Goal: Task Accomplishment & Management: Manage account settings

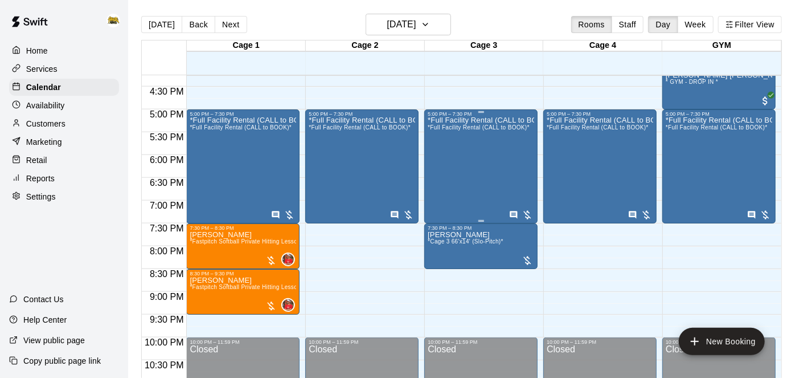
scroll to position [744, 0]
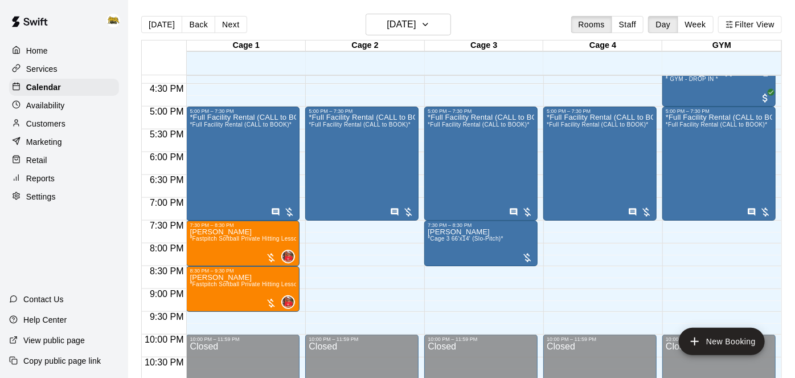
click at [36, 128] on p "Customers" at bounding box center [45, 123] width 39 height 11
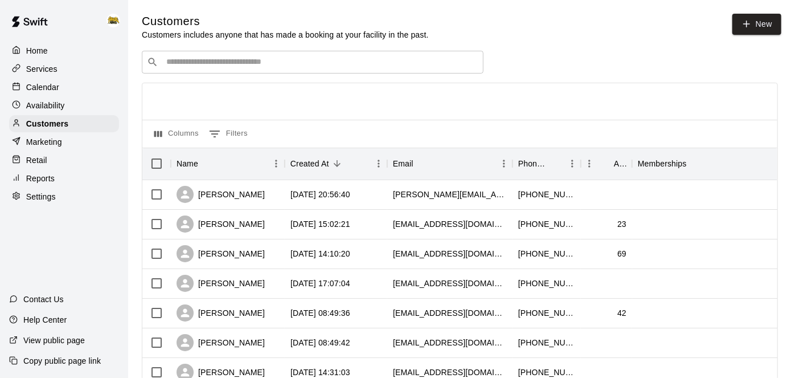
click at [274, 71] on div "​ ​" at bounding box center [313, 62] width 342 height 23
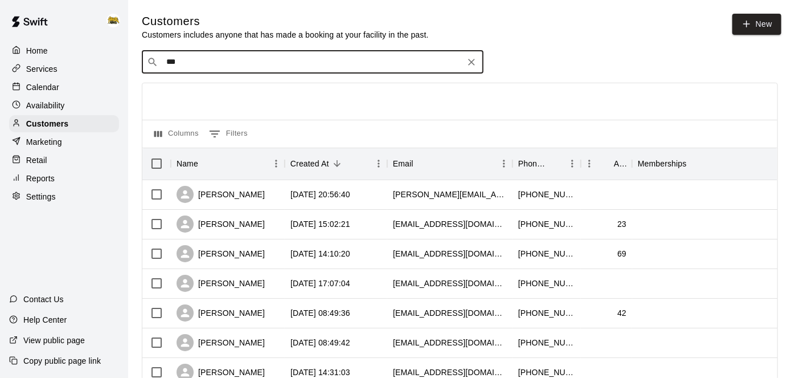
type input "****"
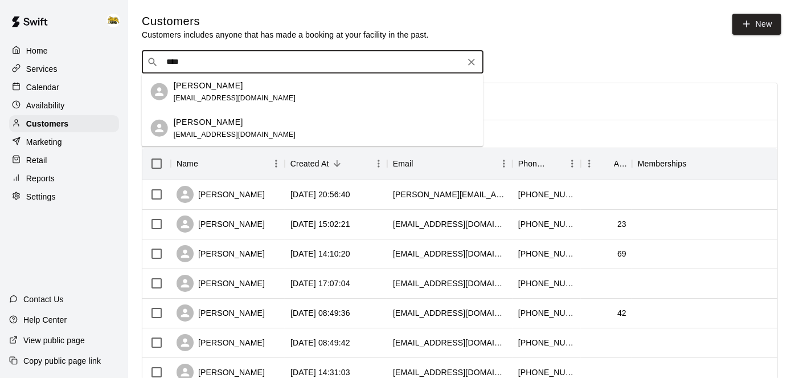
click at [232, 80] on div "[PERSON_NAME]" at bounding box center [235, 85] width 123 height 12
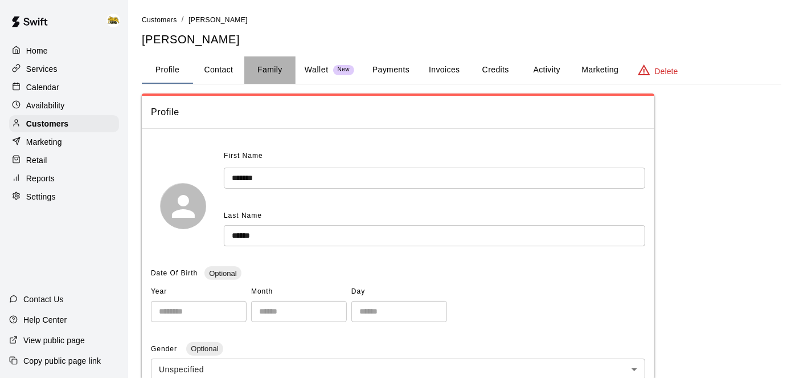
click at [270, 66] on button "Family" at bounding box center [269, 69] width 51 height 27
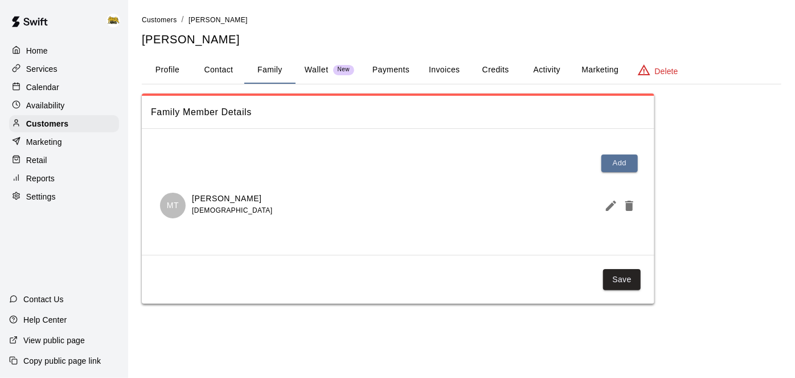
click at [502, 74] on button "Credits" at bounding box center [495, 69] width 51 height 27
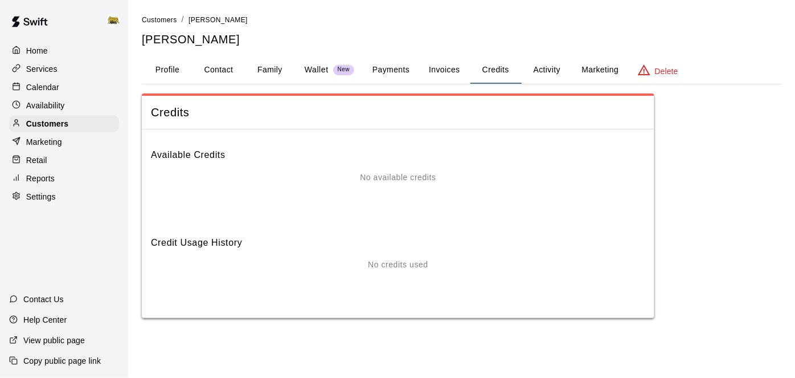
click at [223, 69] on button "Contact" at bounding box center [218, 69] width 51 height 27
select select "**"
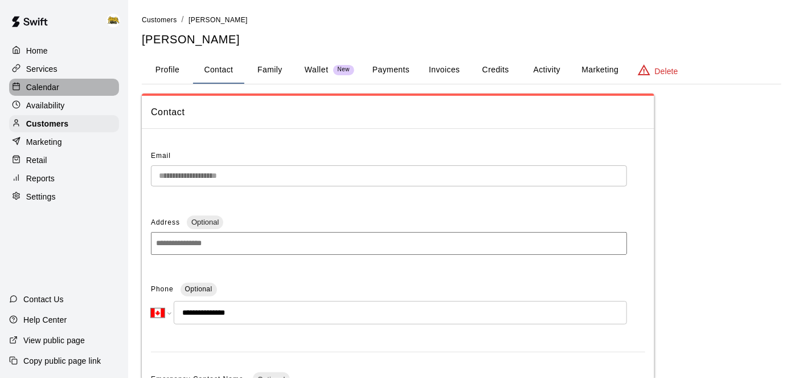
click at [51, 89] on p "Calendar" at bounding box center [42, 86] width 33 height 11
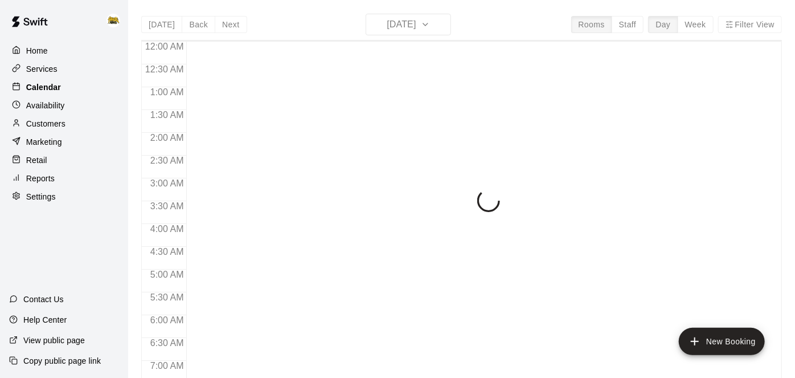
scroll to position [714, 0]
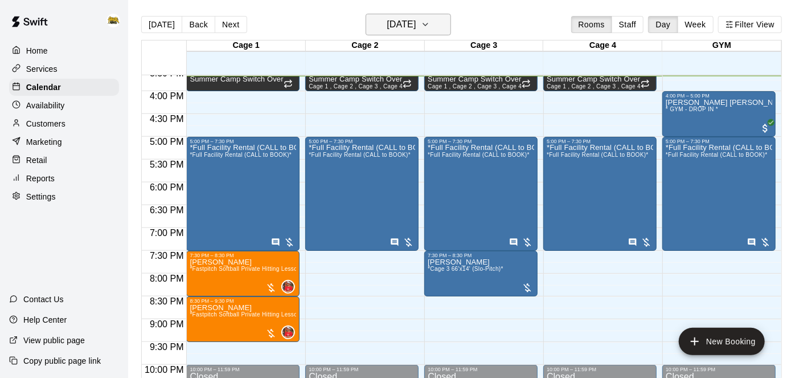
click at [406, 16] on button "[DATE]" at bounding box center [408, 25] width 85 height 22
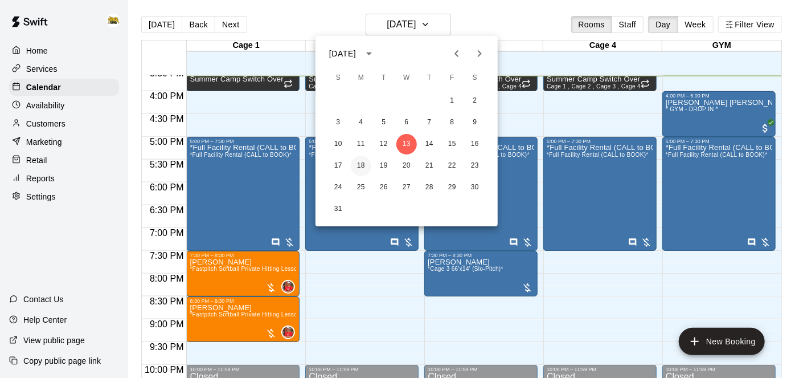
click at [364, 166] on button "18" at bounding box center [361, 166] width 21 height 21
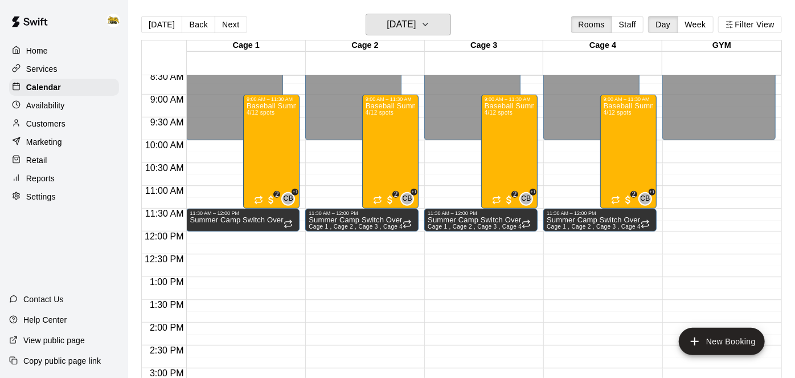
scroll to position [389, 0]
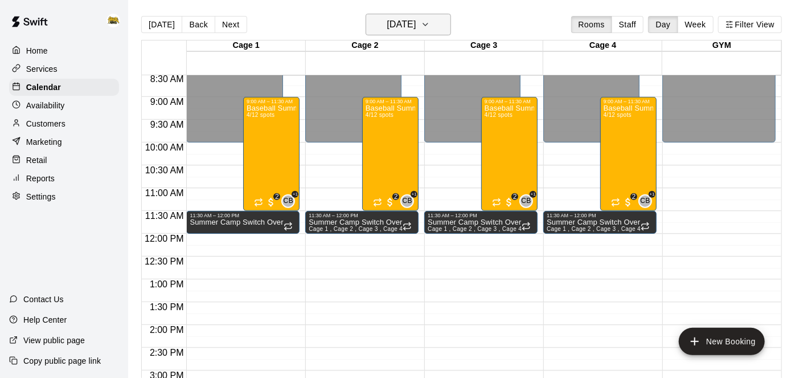
click at [395, 34] on button "[DATE]" at bounding box center [408, 25] width 85 height 22
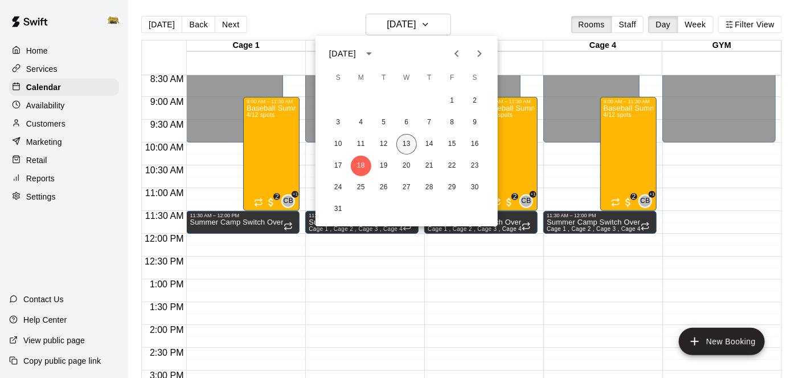
click at [411, 144] on button "13" at bounding box center [407, 144] width 21 height 21
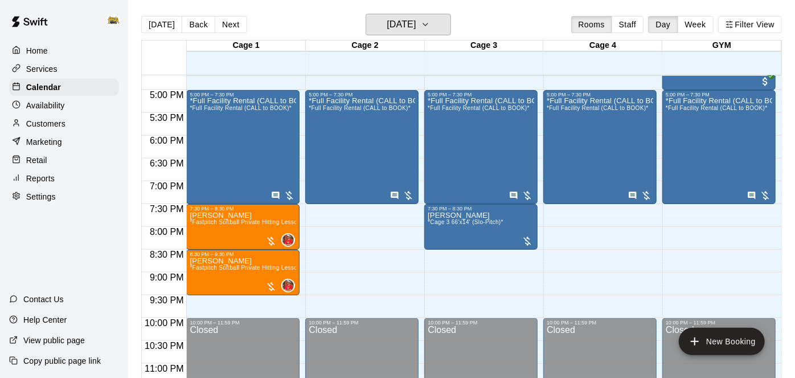
scroll to position [778, 0]
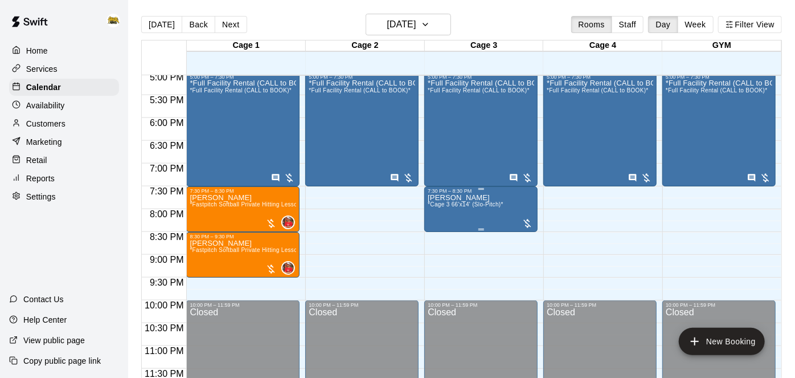
click at [451, 206] on span "*Cage 3 66'x14' (Slo-Pitch)*" at bounding box center [466, 204] width 76 height 6
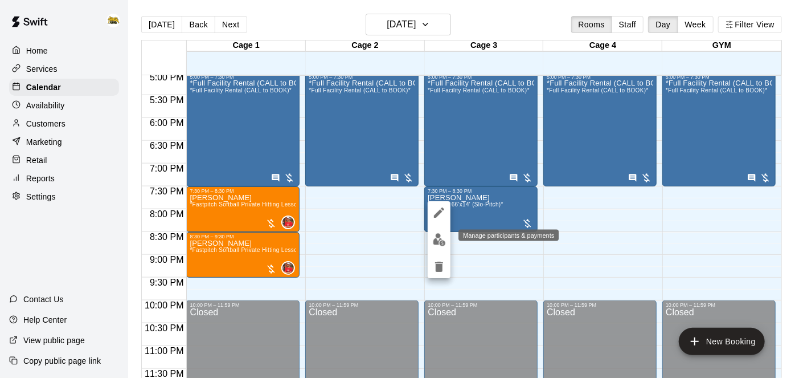
click at [437, 240] on img "edit" at bounding box center [439, 239] width 13 height 13
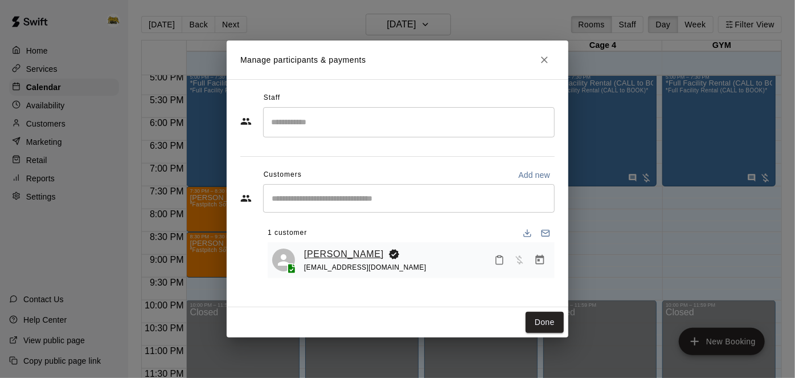
click at [351, 252] on link "[PERSON_NAME]" at bounding box center [344, 254] width 80 height 15
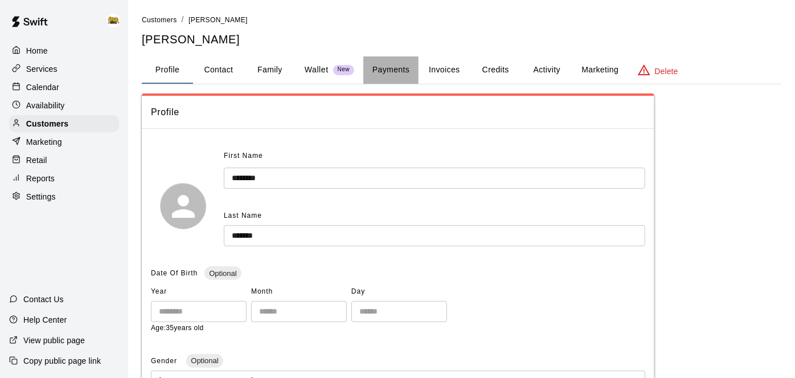
click at [411, 68] on button "Payments" at bounding box center [391, 69] width 55 height 27
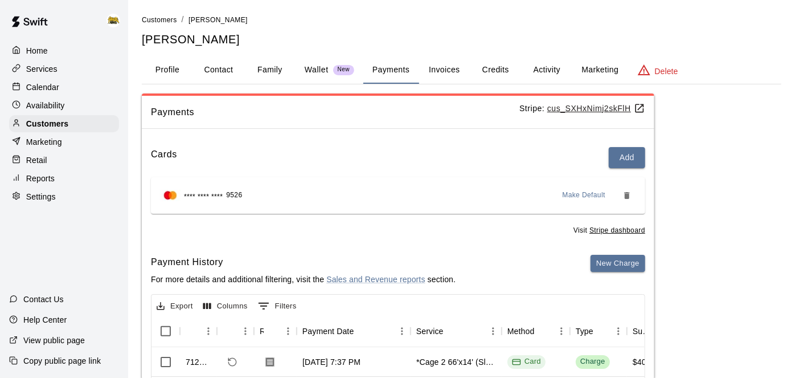
click at [559, 67] on button "Activity" at bounding box center [546, 69] width 51 height 27
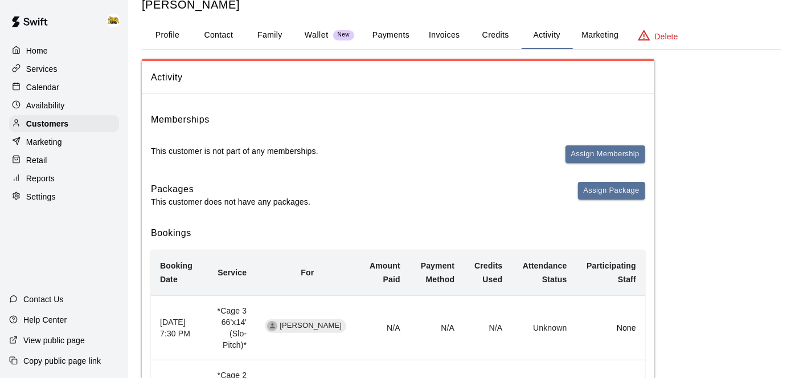
scroll to position [16, 0]
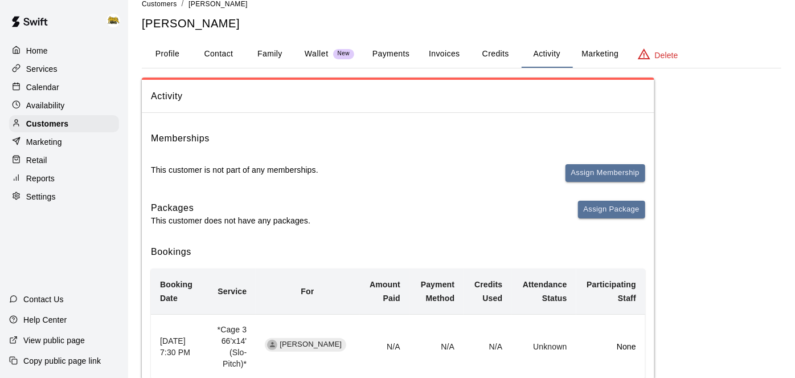
click at [173, 54] on button "Profile" at bounding box center [167, 53] width 51 height 27
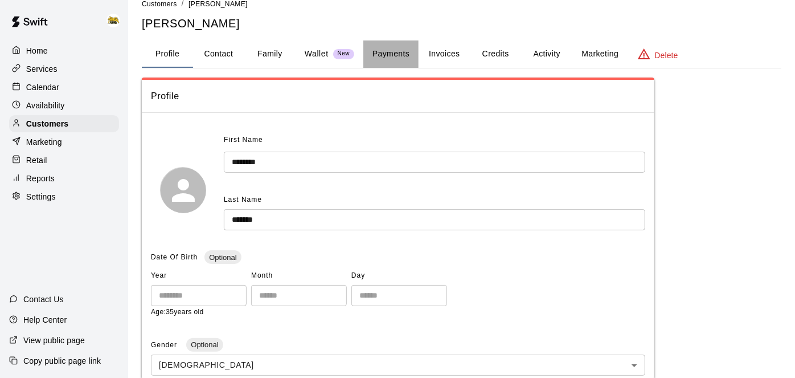
click at [380, 57] on button "Payments" at bounding box center [391, 53] width 55 height 27
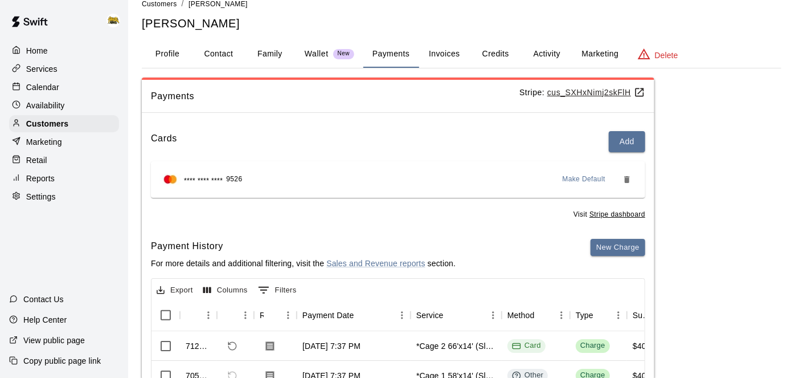
click at [537, 51] on button "Activity" at bounding box center [546, 53] width 51 height 27
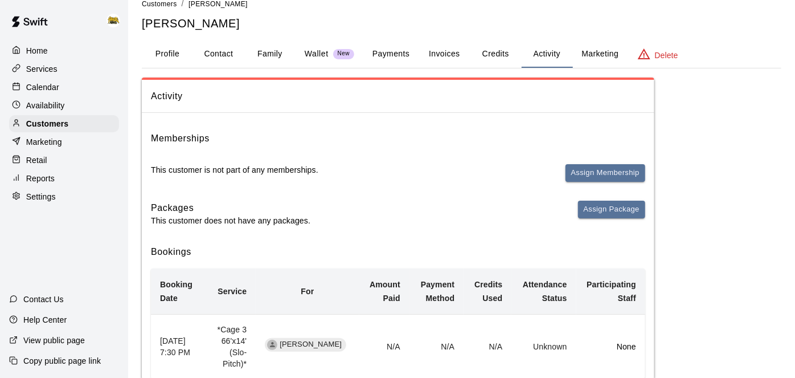
click at [54, 66] on p "Services" at bounding box center [41, 68] width 31 height 11
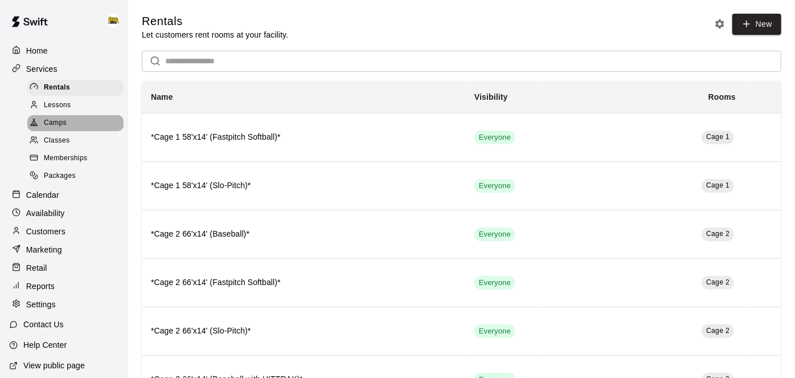
click at [56, 127] on span "Camps" at bounding box center [55, 122] width 23 height 11
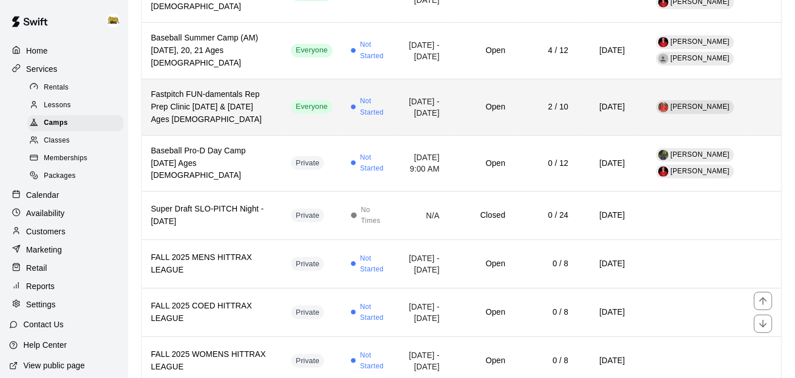
scroll to position [196, 0]
click at [449, 235] on td "Closed" at bounding box center [482, 215] width 66 height 48
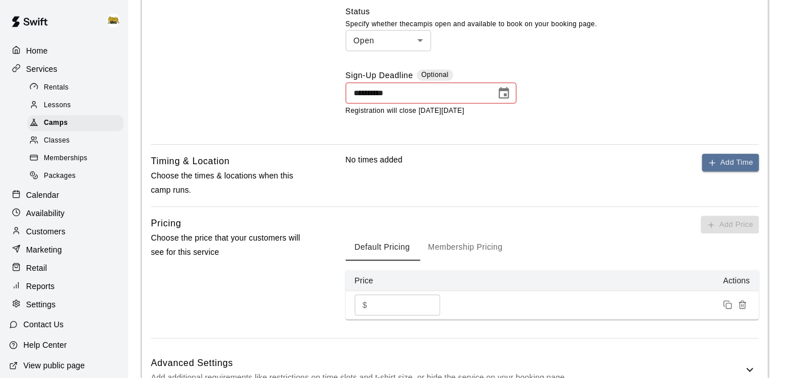
scroll to position [632, 0]
click at [505, 98] on icon "Choose date, selected date is Jun 27, 2025" at bounding box center [504, 92] width 10 height 11
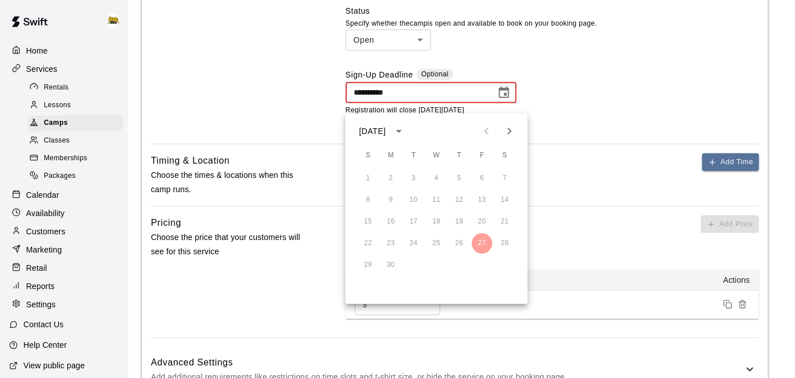
click at [509, 133] on icon "Next month" at bounding box center [510, 131] width 4 height 7
click at [507, 246] on button "27" at bounding box center [505, 243] width 21 height 21
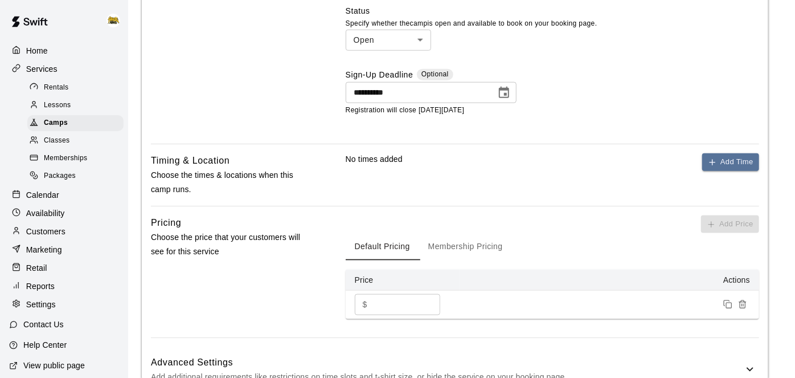
type input "**********"
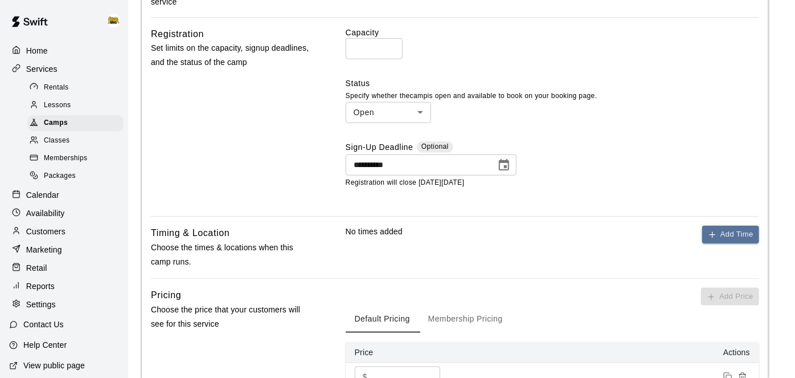
scroll to position [559, 0]
click at [509, 173] on icon "Choose date, selected date is Sep 27, 2025" at bounding box center [504, 166] width 14 height 14
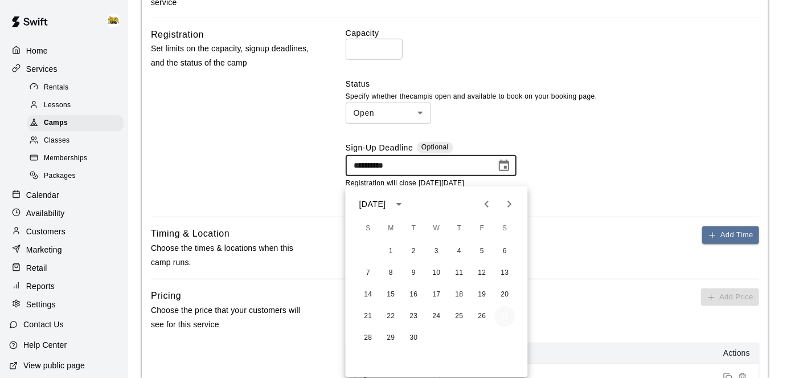
click at [507, 314] on button "27" at bounding box center [505, 316] width 21 height 21
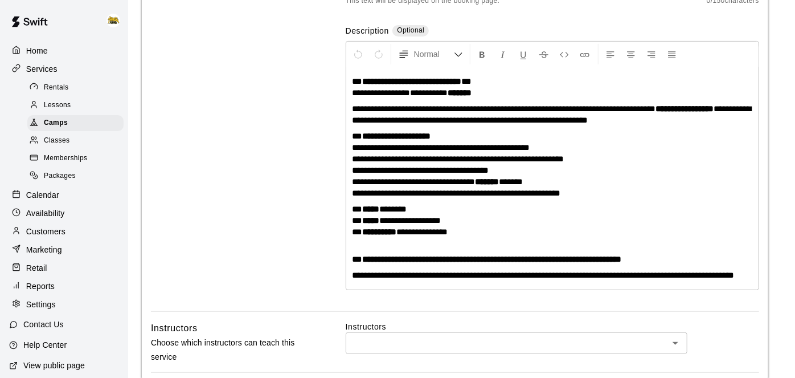
scroll to position [205, 0]
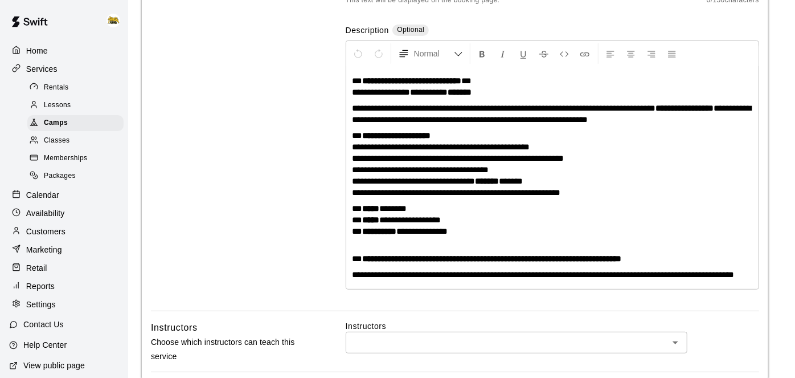
click at [419, 207] on p "**********" at bounding box center [552, 226] width 401 height 46
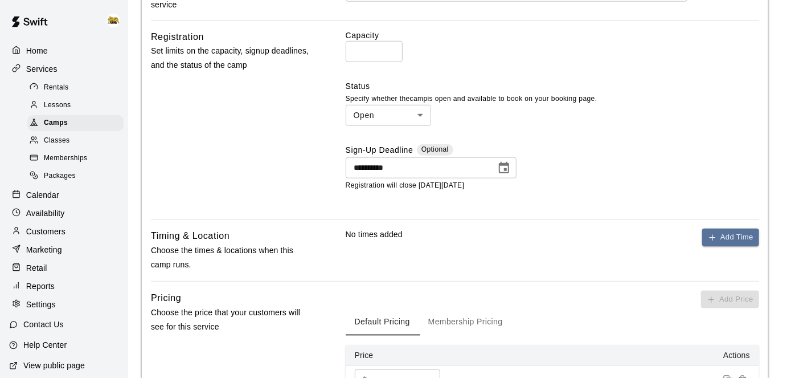
scroll to position [570, 0]
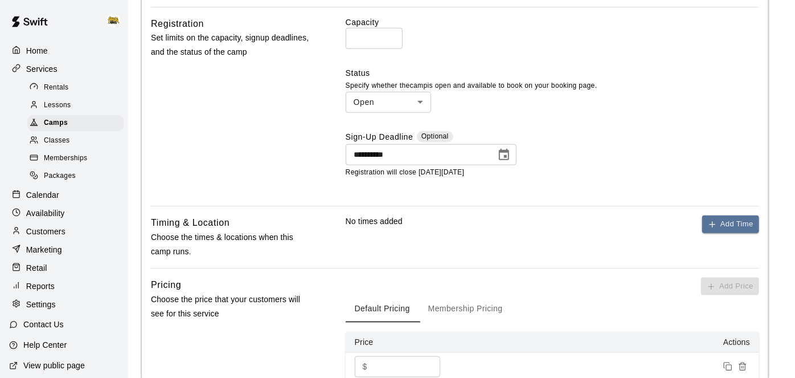
click at [511, 166] on button "Choose date, selected date is Sep 27, 2025" at bounding box center [504, 155] width 23 height 23
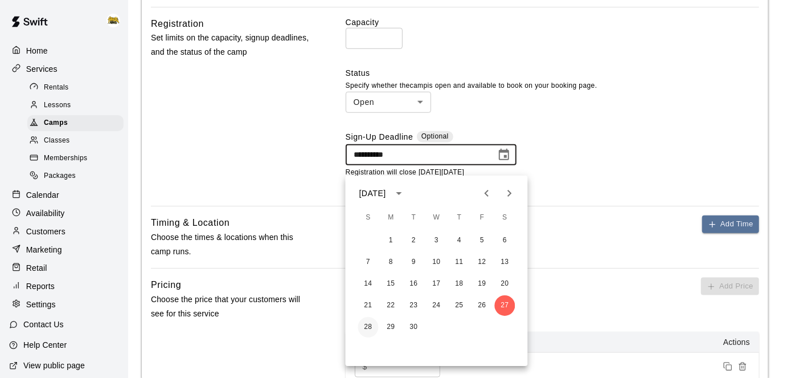
click at [366, 326] on button "28" at bounding box center [368, 327] width 21 height 21
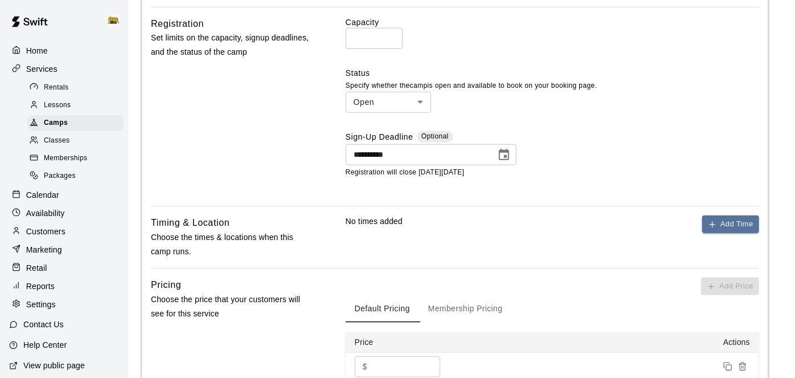
type input "**********"
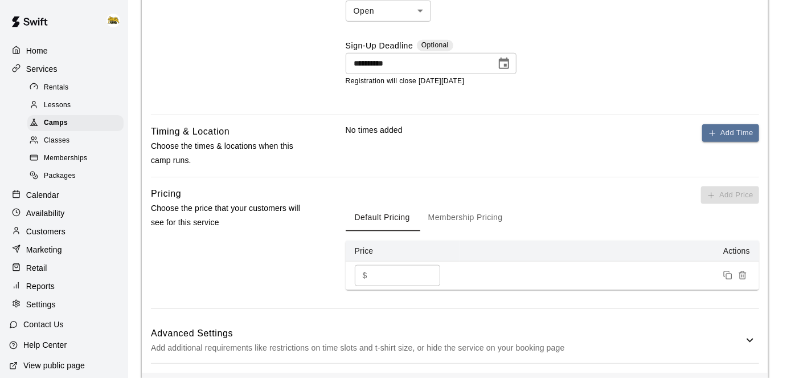
scroll to position [662, 0]
click at [713, 141] on button "Add Time" at bounding box center [731, 133] width 57 height 18
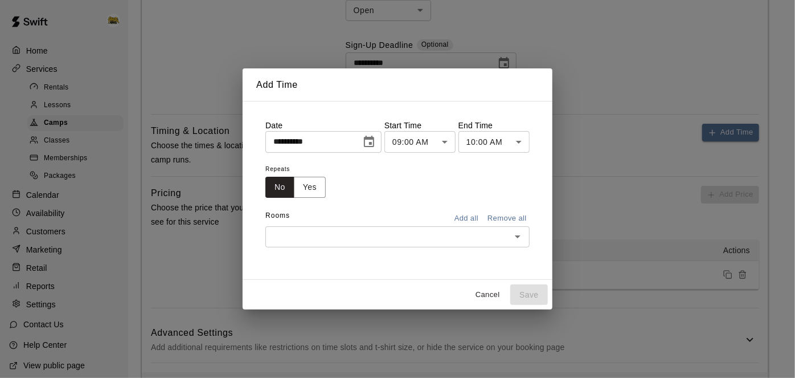
click at [376, 141] on icon "Choose date, selected date is Aug 13, 2025" at bounding box center [369, 142] width 14 height 14
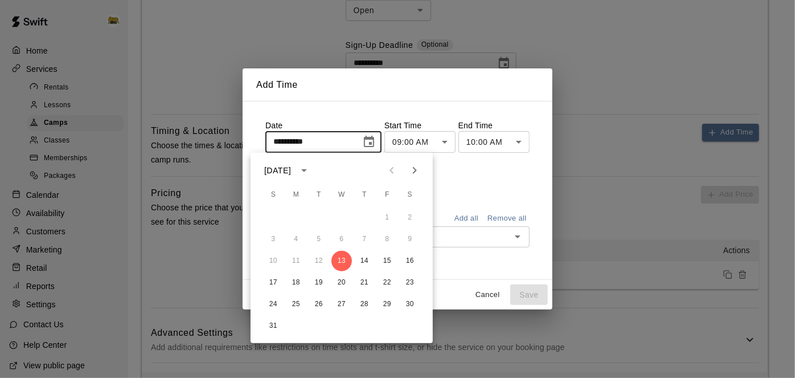
click at [418, 173] on icon "Next month" at bounding box center [415, 171] width 14 height 14
click at [408, 288] on button "27" at bounding box center [410, 282] width 21 height 21
type input "**********"
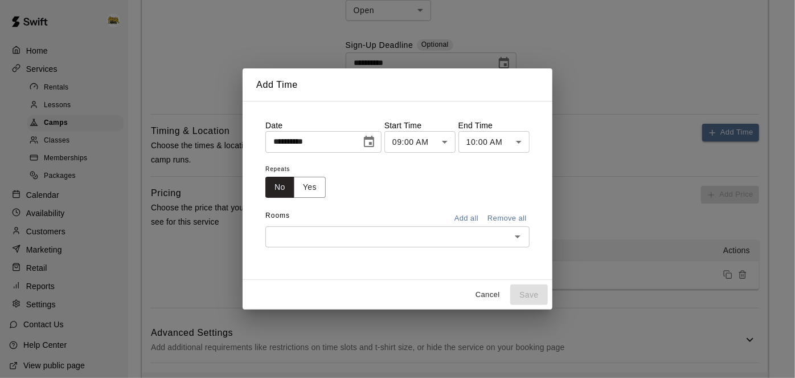
click at [525, 240] on icon "Open" at bounding box center [518, 237] width 14 height 14
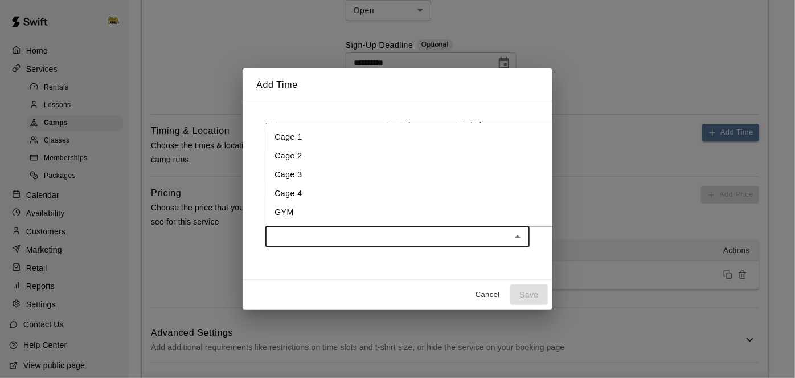
click at [350, 178] on li "Cage 3" at bounding box center [413, 174] width 295 height 19
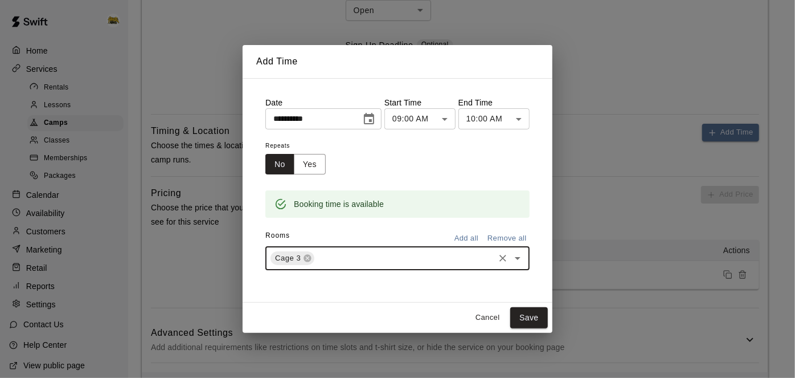
click at [525, 263] on icon "Open" at bounding box center [518, 258] width 14 height 14
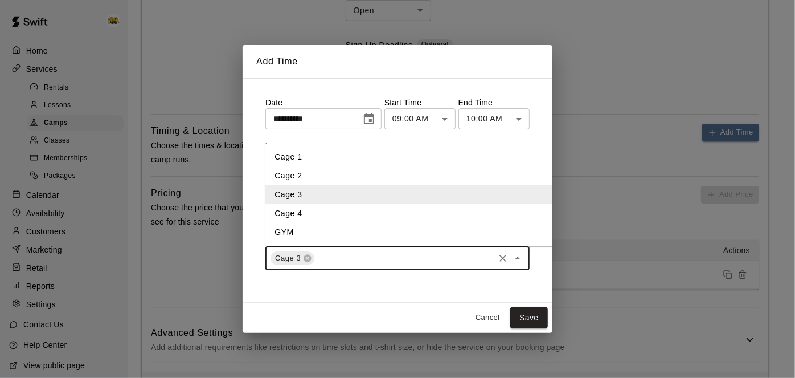
click at [320, 215] on li "Cage 4" at bounding box center [413, 213] width 295 height 19
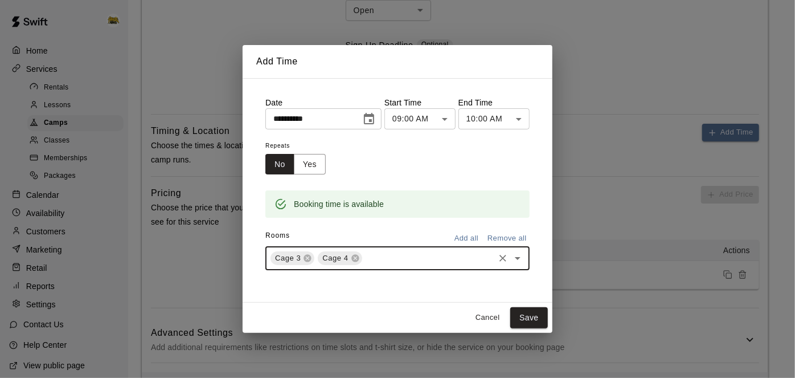
click at [525, 258] on icon "Open" at bounding box center [518, 258] width 14 height 14
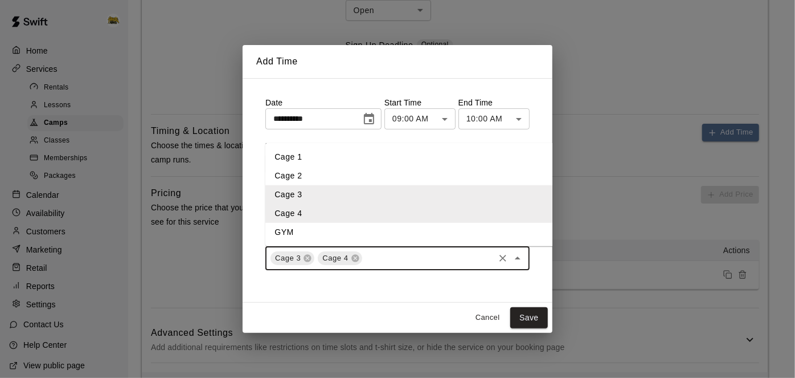
click at [354, 178] on li "Cage 2" at bounding box center [413, 175] width 295 height 19
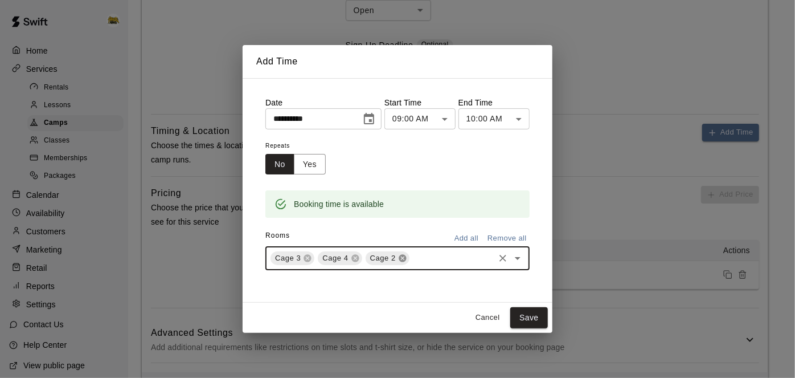
click at [399, 259] on icon at bounding box center [402, 257] width 7 height 7
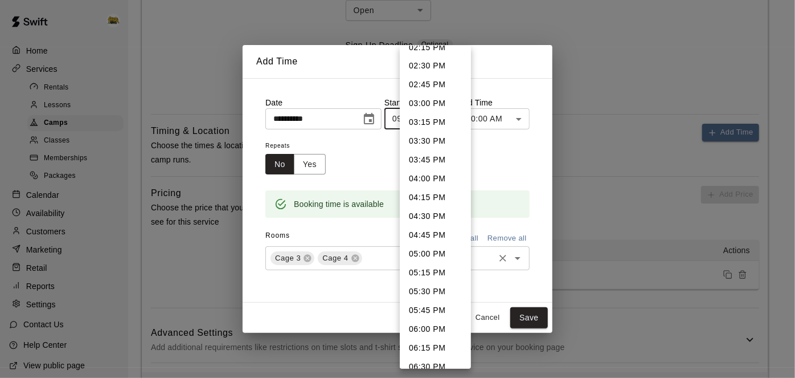
scroll to position [1088, 0]
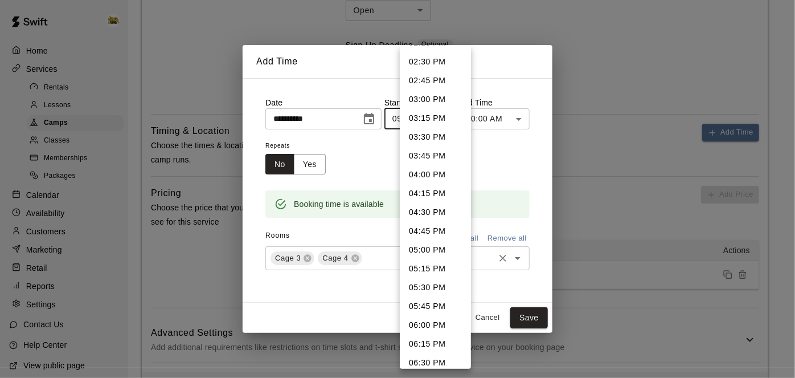
click at [426, 251] on li "05:00 PM" at bounding box center [435, 250] width 71 height 19
type input "********"
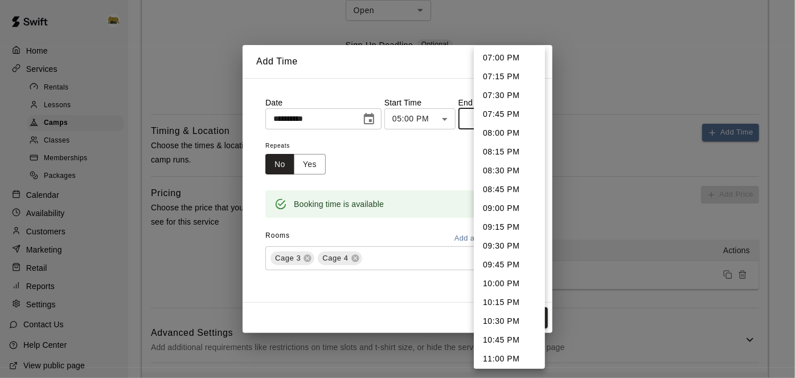
scroll to position [137, 0]
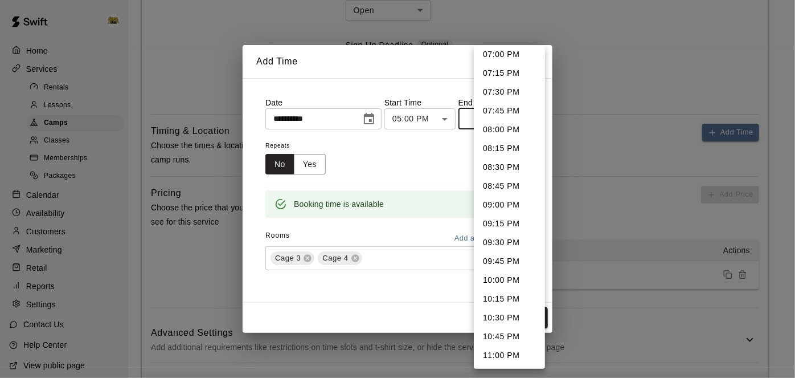
click at [500, 279] on li "10:00 PM" at bounding box center [509, 280] width 71 height 19
type input "********"
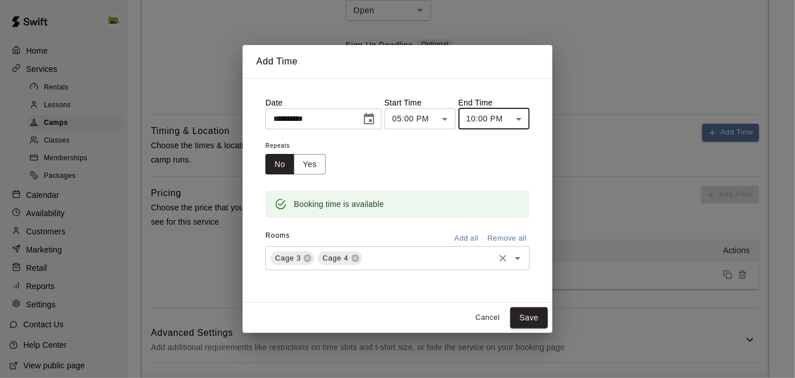
click at [525, 262] on icon "Open" at bounding box center [518, 258] width 14 height 14
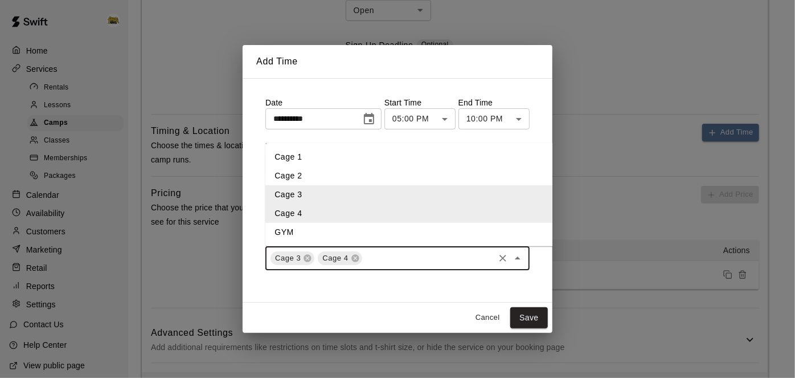
click at [474, 179] on li "Cage 2" at bounding box center [413, 175] width 295 height 19
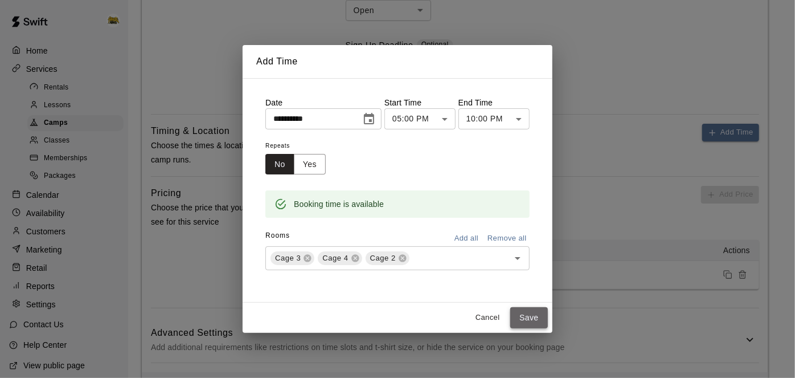
click at [548, 319] on button "Save" at bounding box center [530, 317] width 38 height 21
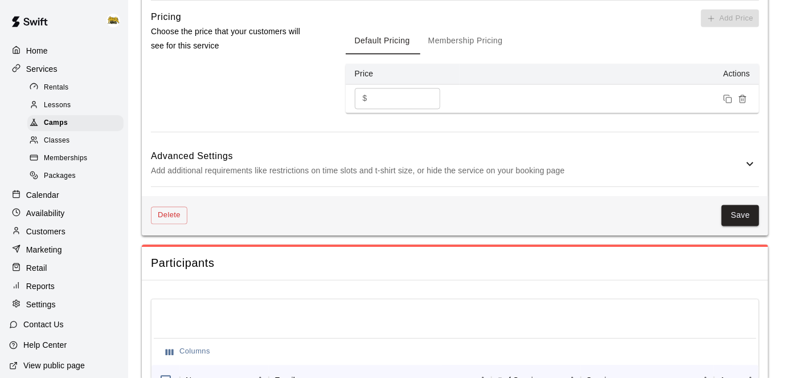
scroll to position [1030, 0]
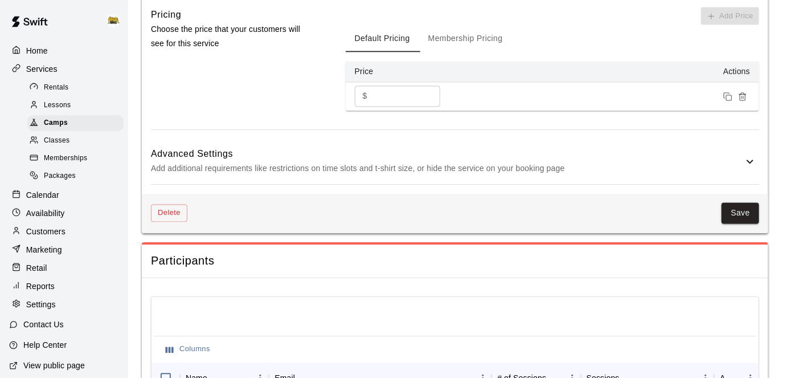
click at [754, 169] on icon at bounding box center [751, 162] width 14 height 14
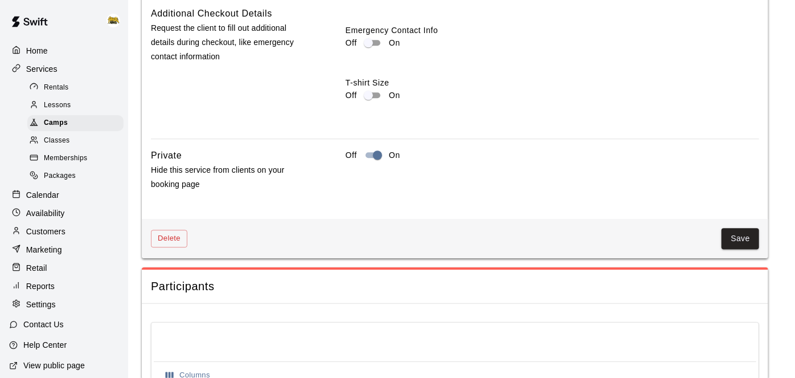
scroll to position [1441, 0]
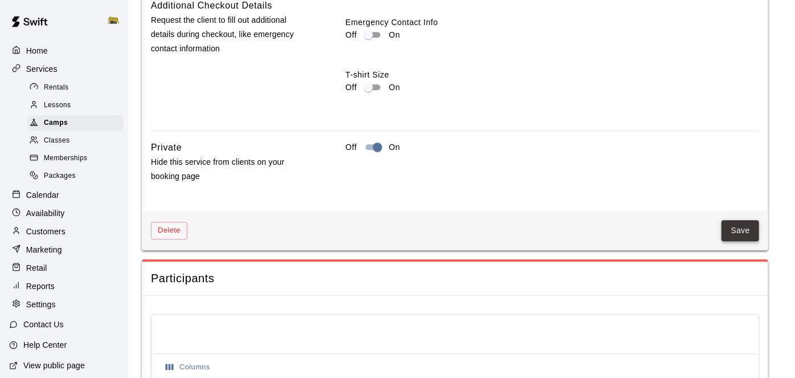
click at [737, 241] on button "Save" at bounding box center [741, 230] width 38 height 21
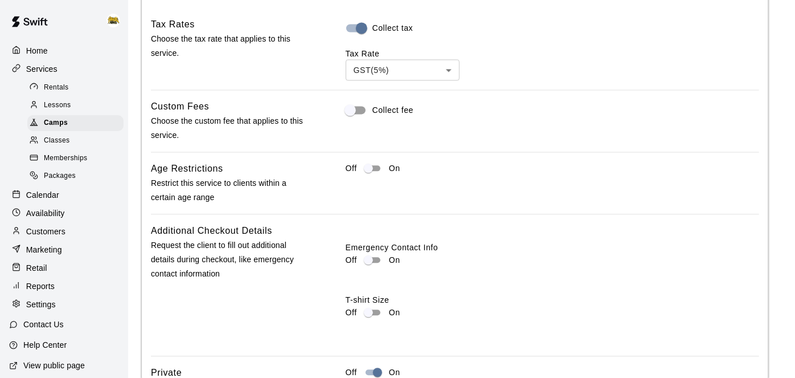
scroll to position [1211, 0]
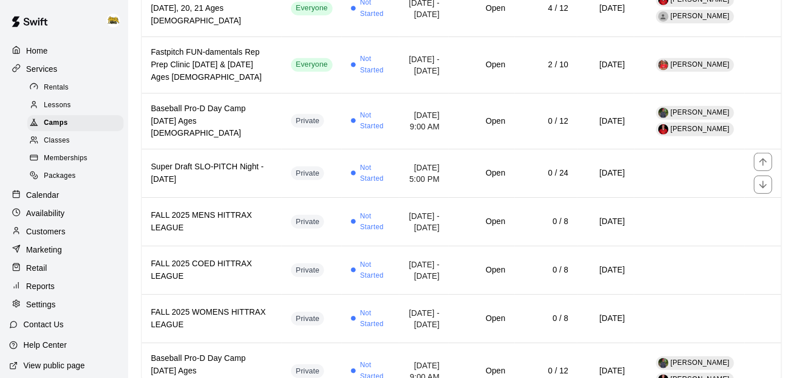
scroll to position [240, 0]
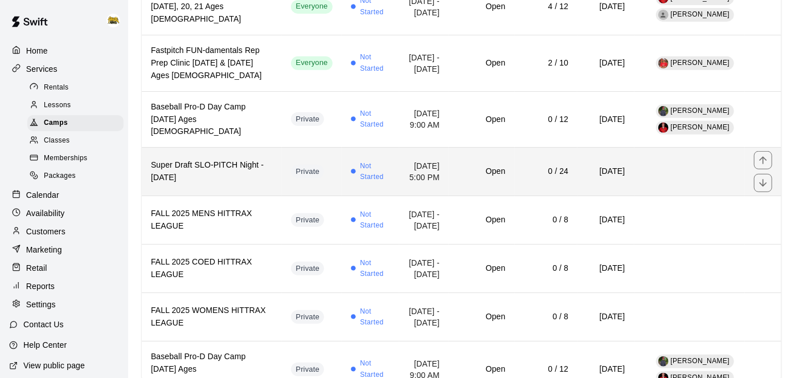
click at [449, 196] on td "Open" at bounding box center [482, 172] width 66 height 48
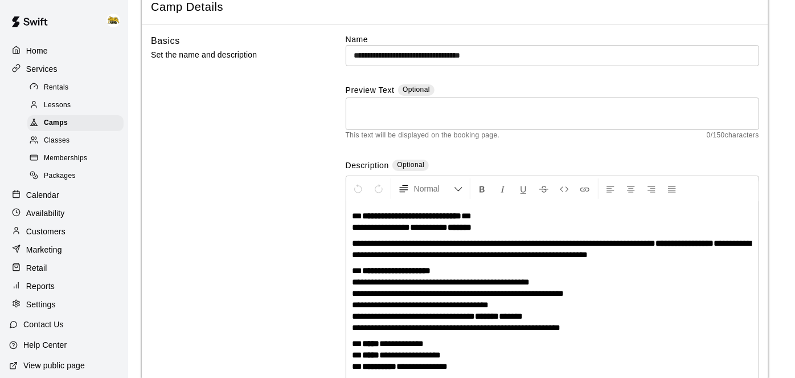
scroll to position [68, 0]
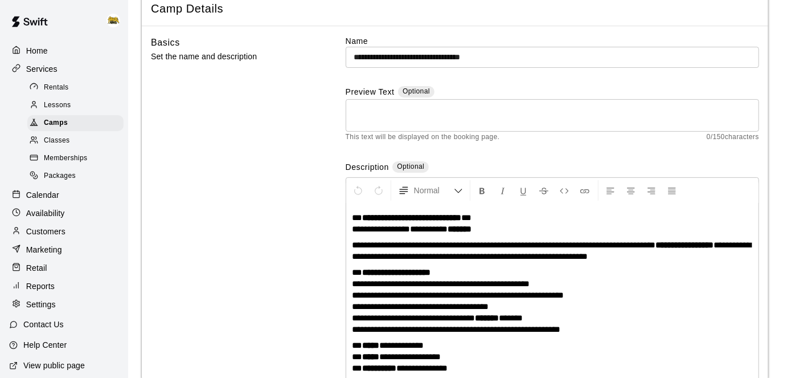
click at [508, 59] on input "**********" at bounding box center [553, 57] width 414 height 21
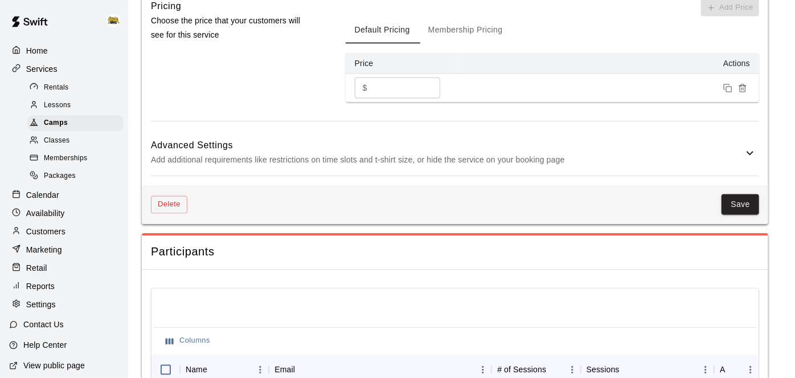
scroll to position [1079, 0]
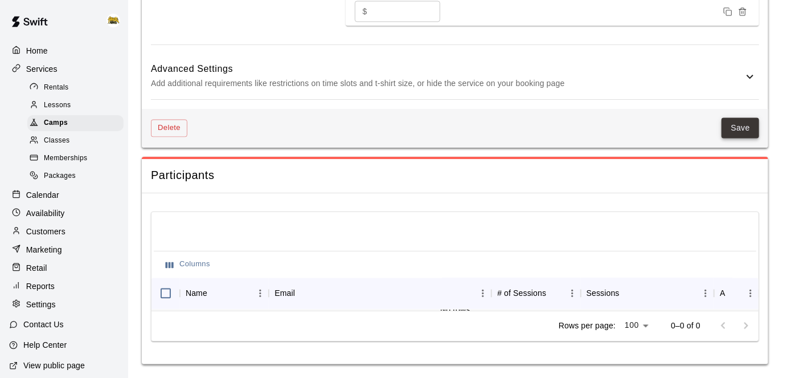
type input "**********"
click at [751, 124] on button "Save" at bounding box center [741, 128] width 38 height 21
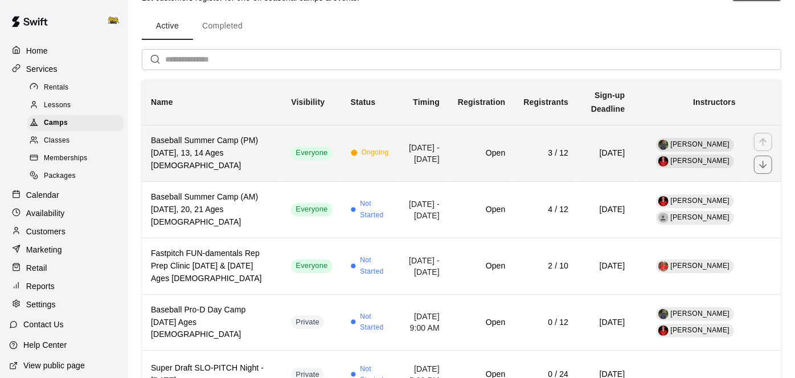
scroll to position [38, 0]
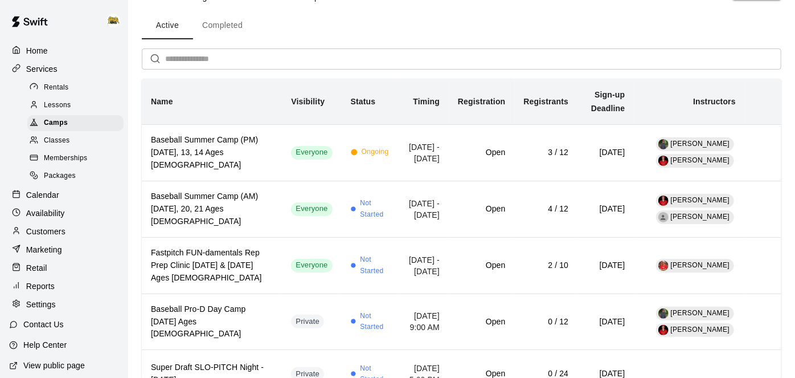
click at [229, 30] on button "Completed" at bounding box center [222, 25] width 59 height 27
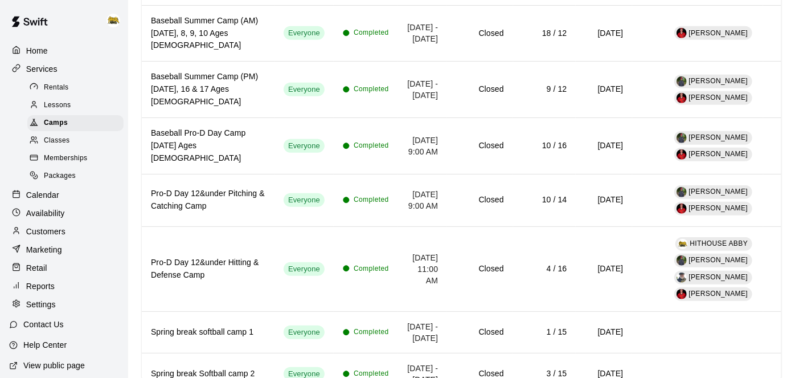
scroll to position [325, 0]
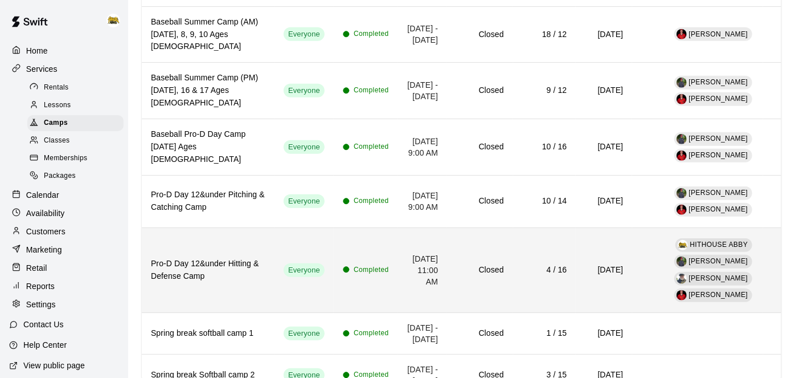
click at [530, 273] on td "4 / 16" at bounding box center [544, 269] width 63 height 85
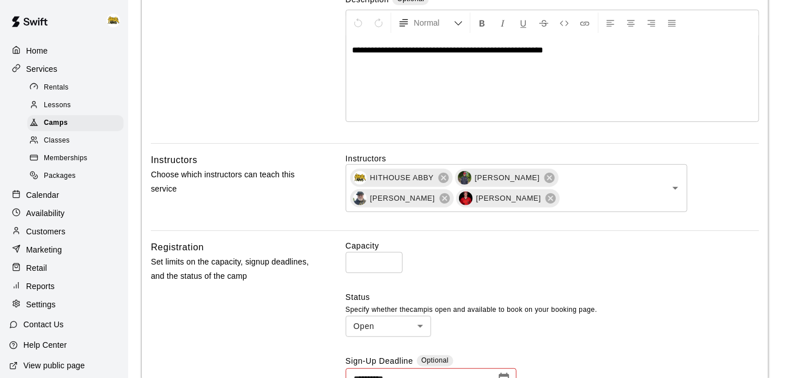
scroll to position [239, 0]
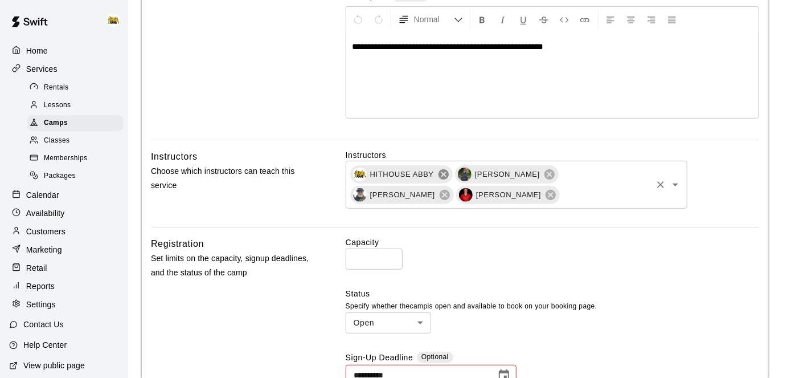
click at [442, 172] on icon at bounding box center [444, 174] width 10 height 10
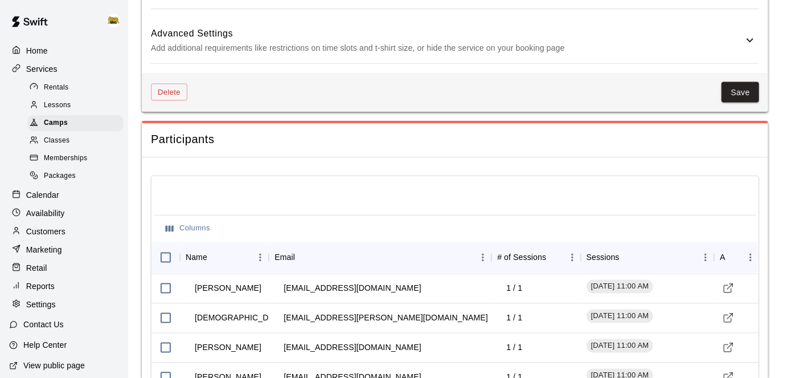
scroll to position [1069, 0]
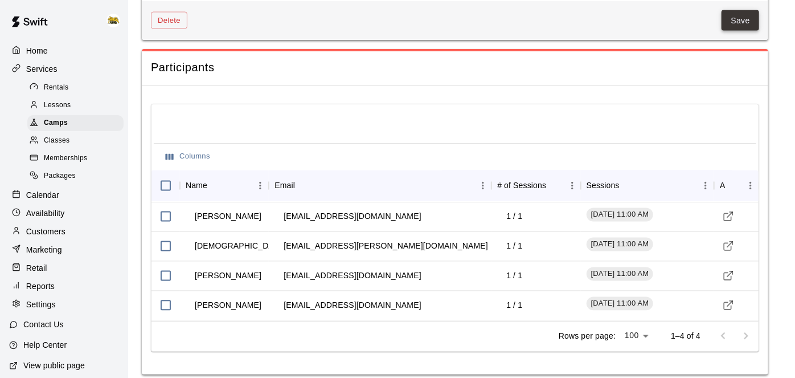
click at [743, 18] on button "Save" at bounding box center [741, 20] width 38 height 21
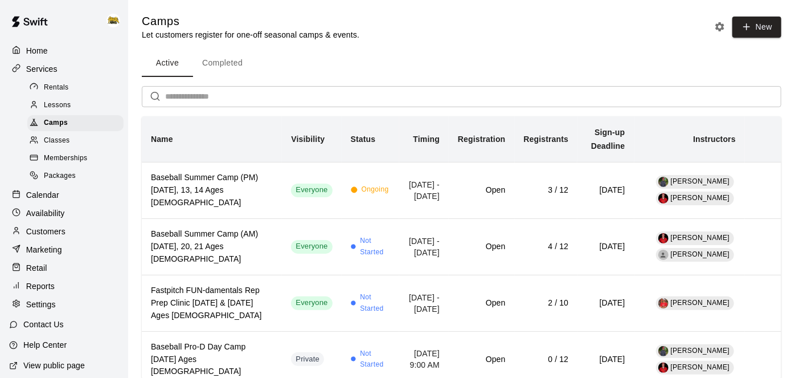
click at [234, 62] on button "Completed" at bounding box center [222, 63] width 59 height 27
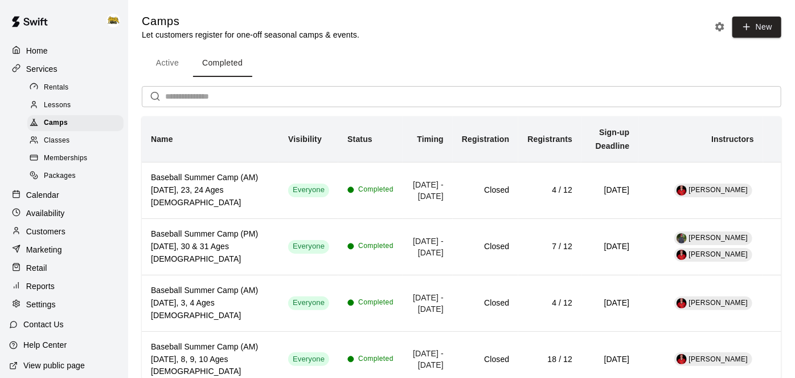
click at [67, 89] on span "Rentals" at bounding box center [56, 87] width 25 height 11
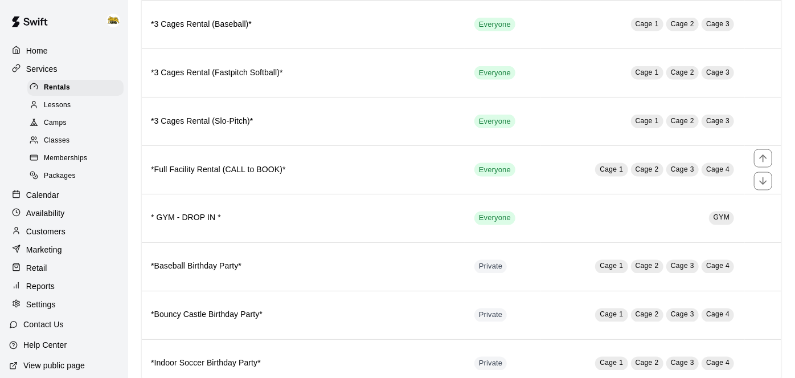
scroll to position [892, 0]
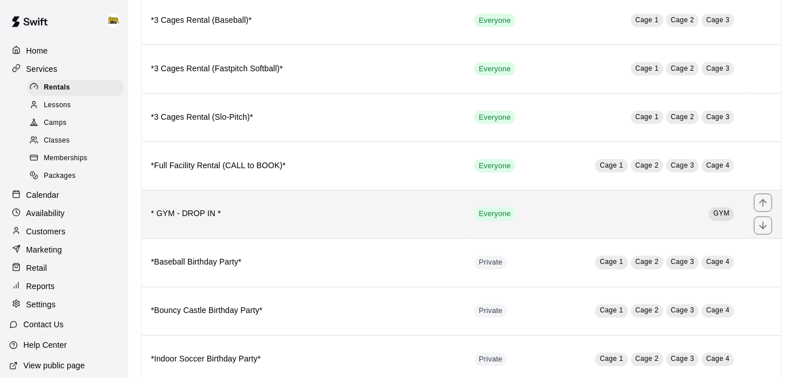
click at [285, 208] on h6 "* GYM - DROP IN *" at bounding box center [303, 214] width 305 height 13
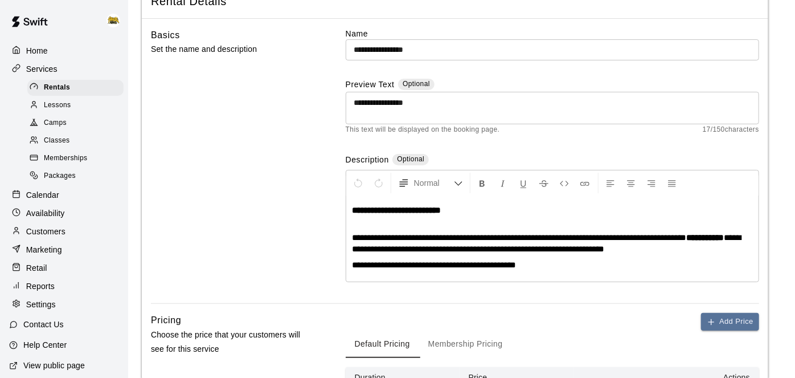
scroll to position [78, 0]
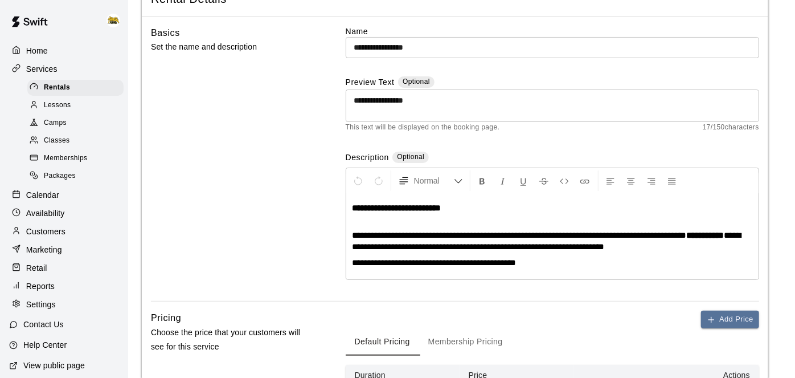
click at [644, 242] on p "**********" at bounding box center [552, 241] width 401 height 23
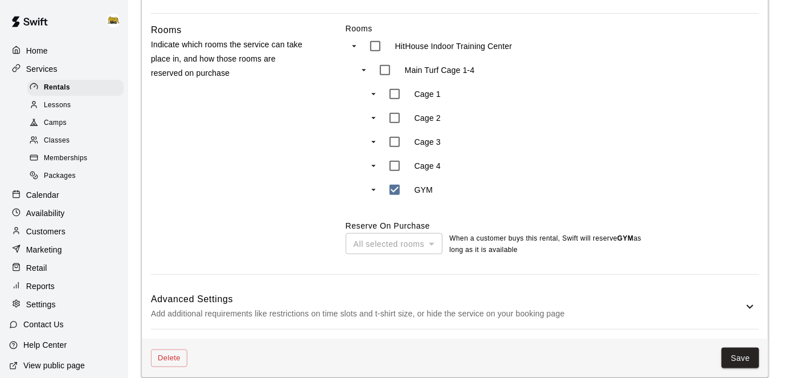
scroll to position [509, 0]
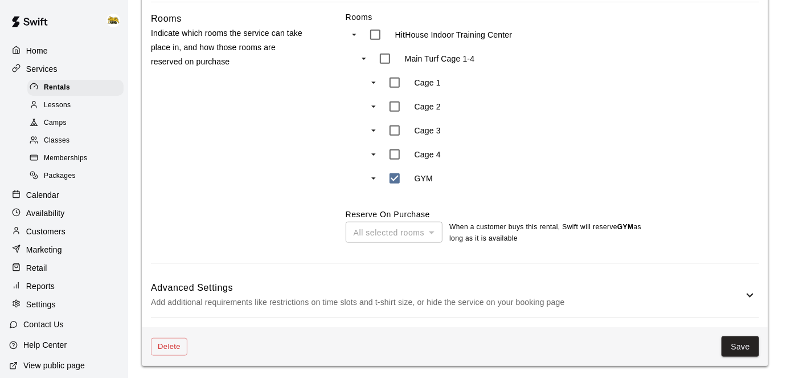
click at [754, 300] on div "Advanced Settings Add additional requirements like restrictions on time slots a…" at bounding box center [455, 294] width 609 height 45
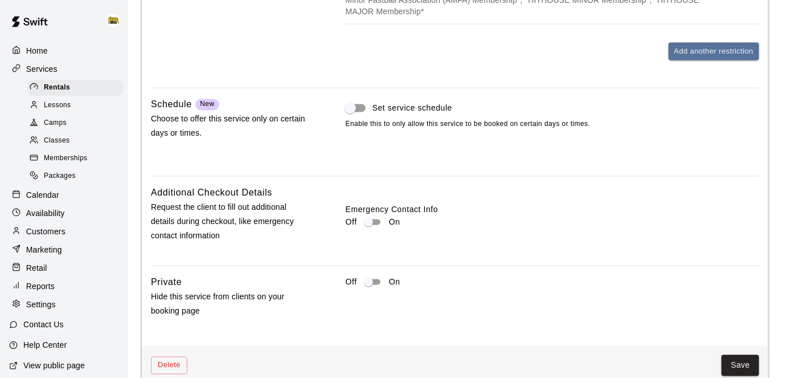
scroll to position [1054, 0]
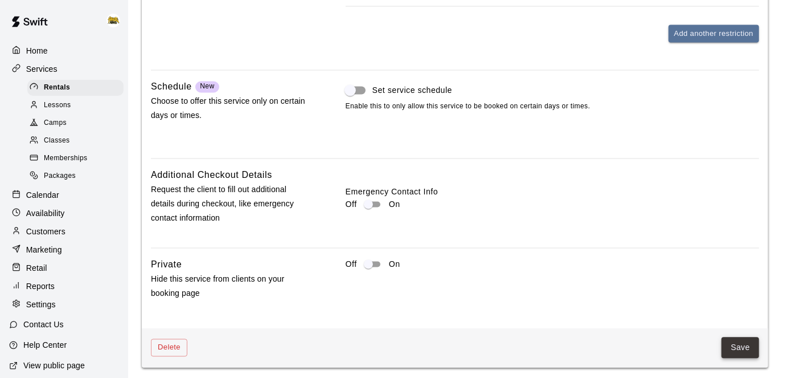
click at [739, 343] on button "Save" at bounding box center [741, 347] width 38 height 21
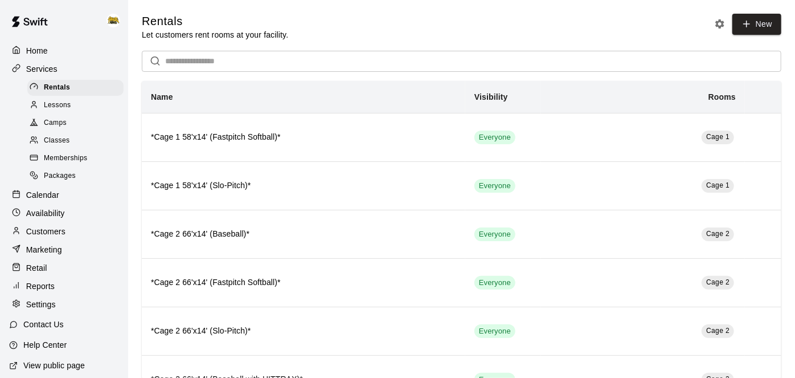
click at [64, 235] on p "Customers" at bounding box center [45, 231] width 39 height 11
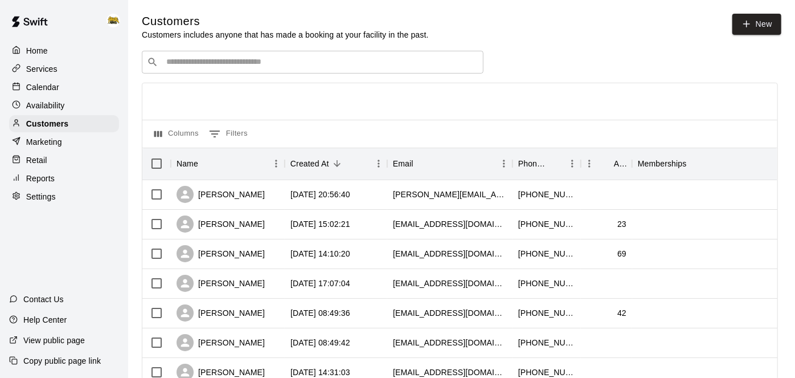
click at [364, 62] on input "Search customers by name or email" at bounding box center [321, 61] width 316 height 11
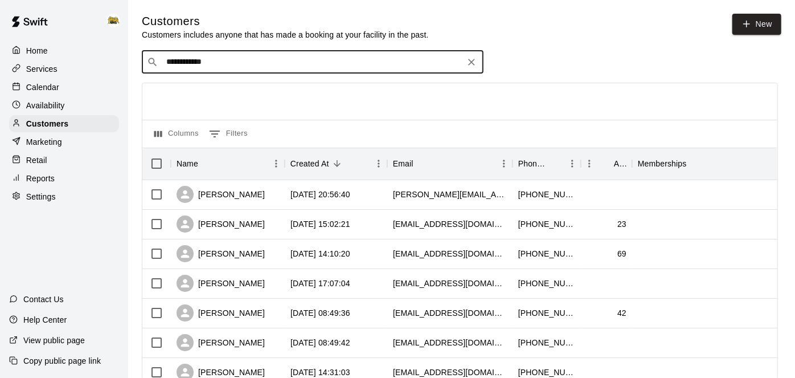
type input "**********"
click at [393, 59] on input "**********" at bounding box center [312, 61] width 299 height 11
drag, startPoint x: 393, startPoint y: 59, endPoint x: 51, endPoint y: 75, distance: 342.8
click at [535, 161] on div "Phone Number" at bounding box center [534, 164] width 30 height 32
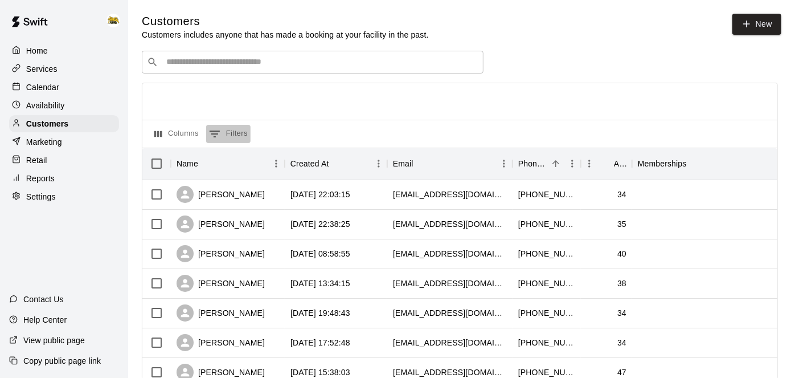
click at [225, 132] on button "0 Filters" at bounding box center [228, 134] width 44 height 18
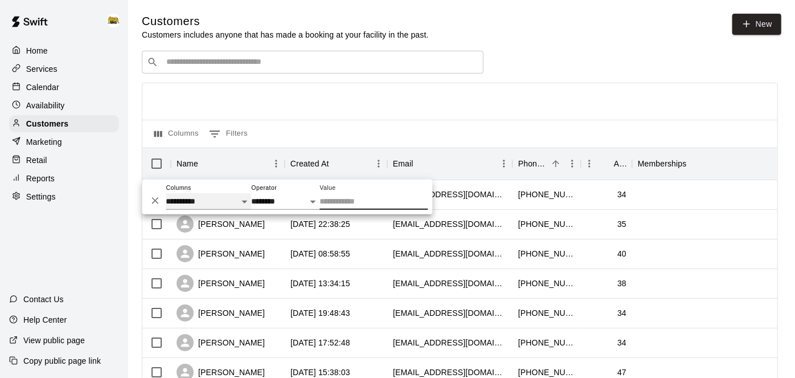
click at [245, 202] on select "**********" at bounding box center [208, 201] width 85 height 17
select select "*****"
click at [166, 193] on select "**********" at bounding box center [208, 201] width 85 height 17
click at [344, 204] on input "Value" at bounding box center [374, 201] width 108 height 17
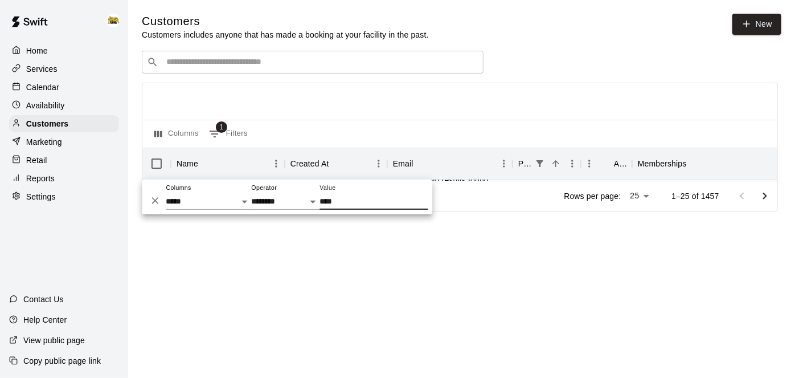
type input "****"
click at [442, 243] on html "**********" at bounding box center [397, 121] width 795 height 243
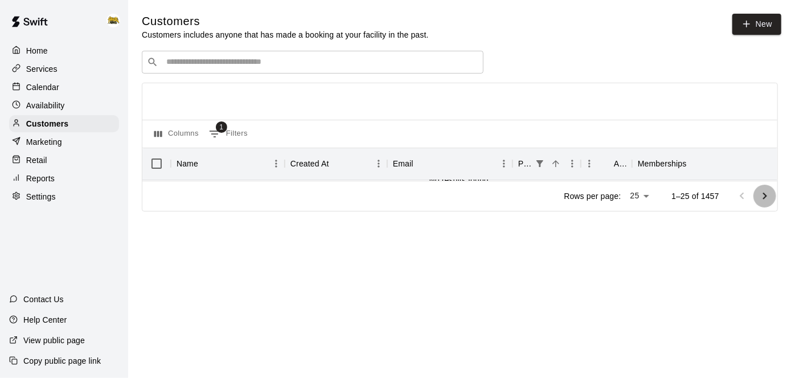
click at [766, 195] on icon "Go to next page" at bounding box center [765, 195] width 4 height 7
click at [745, 195] on icon "Go to previous page" at bounding box center [743, 196] width 14 height 14
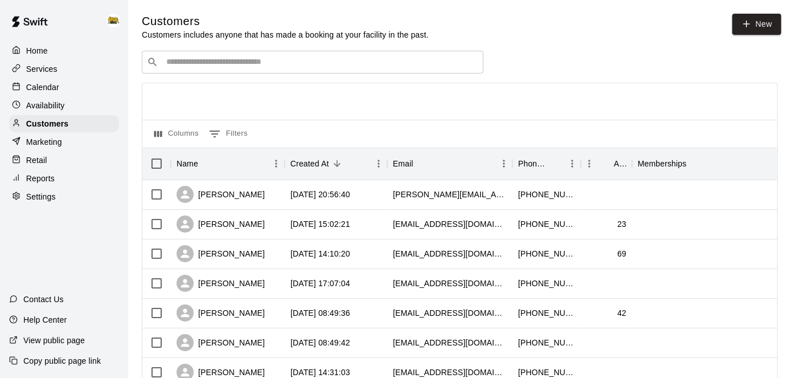
click at [48, 90] on p "Calendar" at bounding box center [42, 86] width 33 height 11
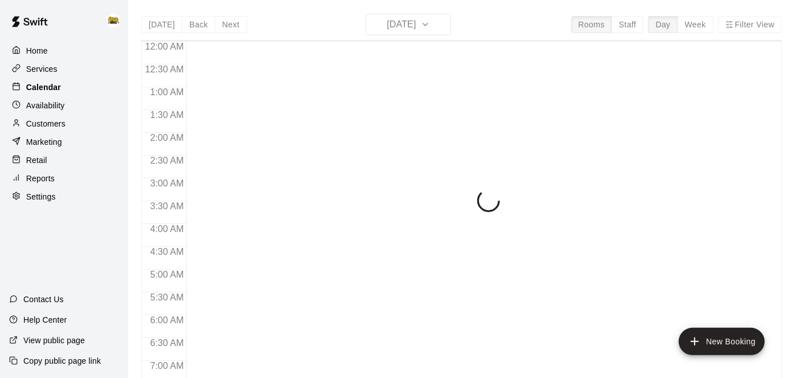
scroll to position [735, 0]
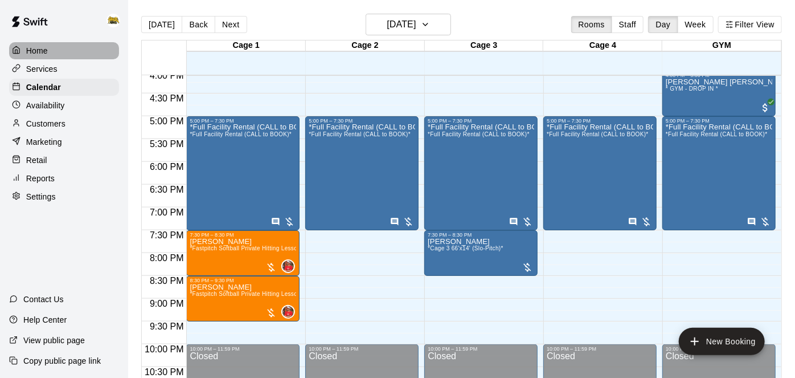
click at [54, 53] on div "Home" at bounding box center [64, 50] width 110 height 17
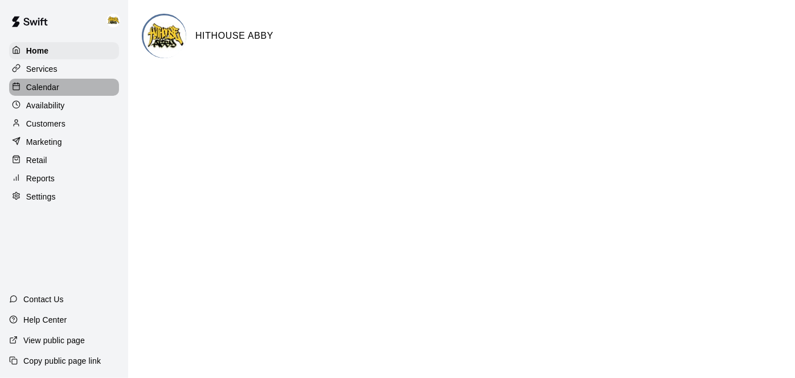
click at [48, 91] on p "Calendar" at bounding box center [42, 86] width 33 height 11
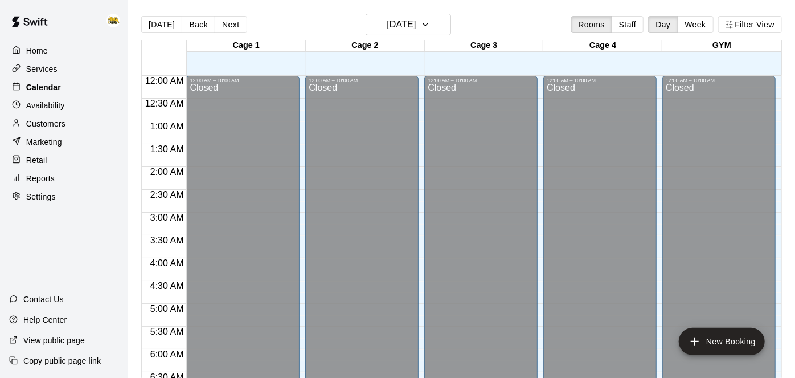
scroll to position [735, 0]
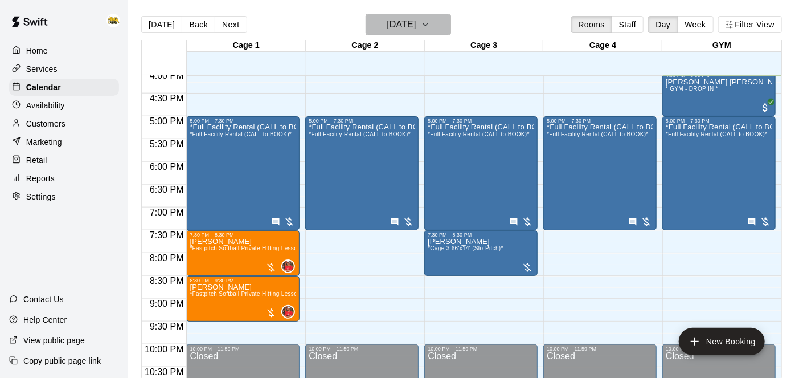
click at [414, 33] on button "[DATE]" at bounding box center [408, 25] width 85 height 22
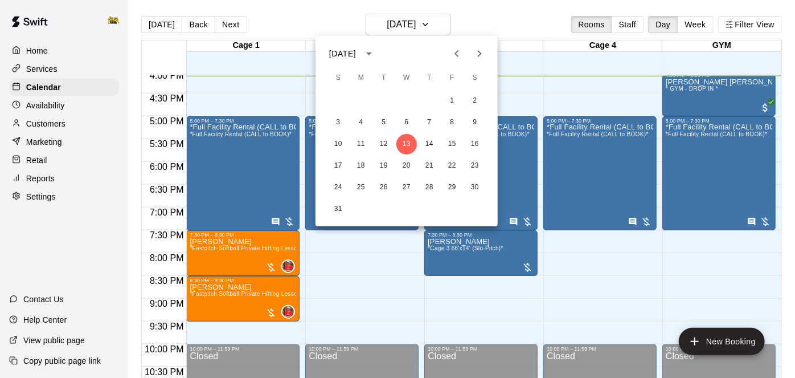
click at [481, 58] on icon "Next month" at bounding box center [480, 54] width 14 height 14
click at [383, 97] on button "2" at bounding box center [384, 101] width 21 height 21
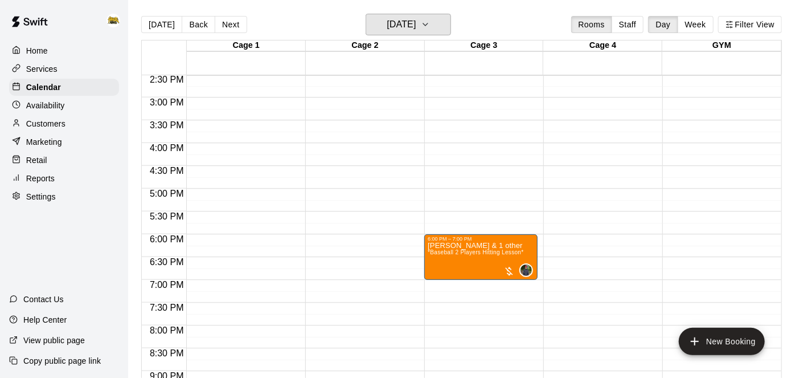
scroll to position [663, 0]
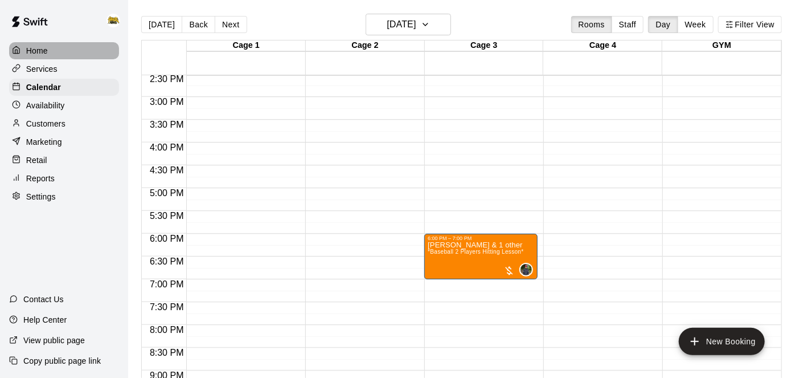
click at [48, 47] on div "Home" at bounding box center [64, 50] width 110 height 17
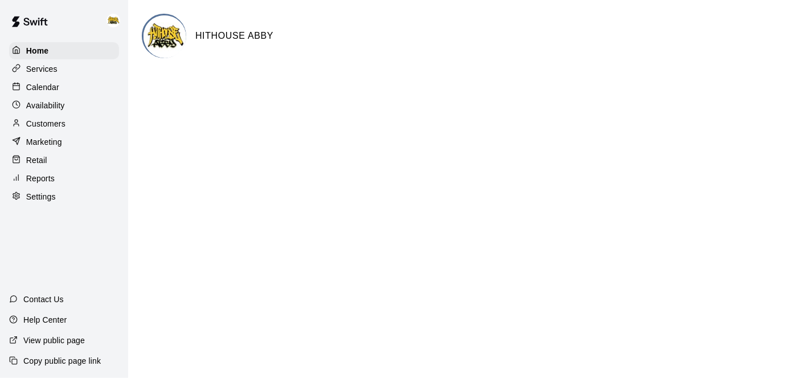
click at [48, 88] on p "Calendar" at bounding box center [42, 86] width 33 height 11
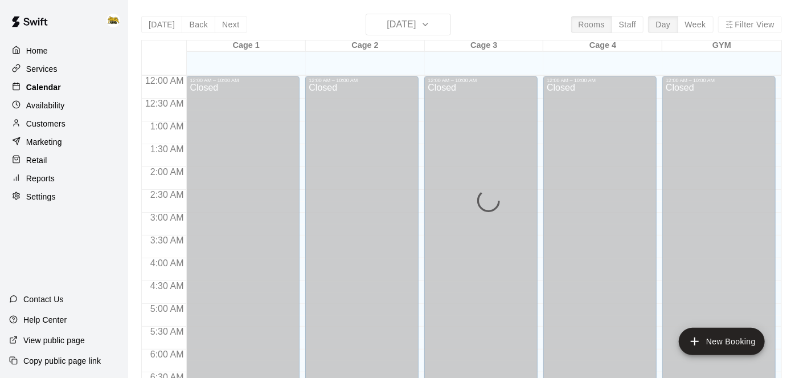
scroll to position [739, 0]
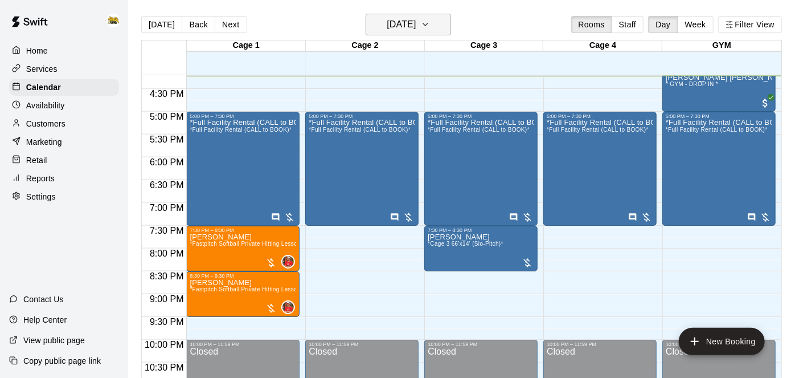
click at [413, 28] on h6 "[DATE]" at bounding box center [401, 25] width 29 height 16
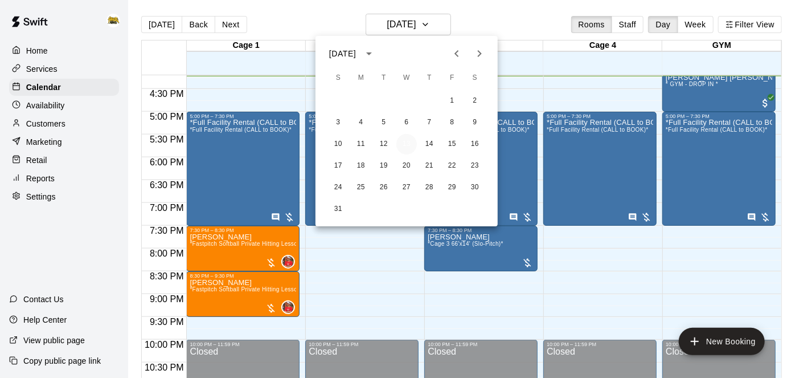
click at [411, 144] on button "13" at bounding box center [407, 144] width 21 height 21
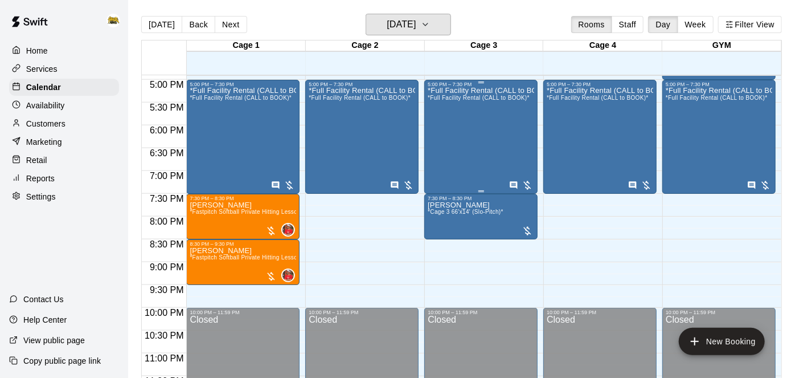
scroll to position [778, 0]
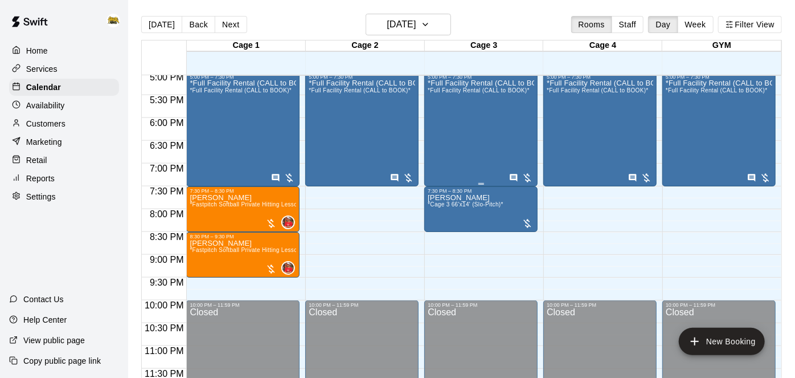
click at [442, 123] on div "*Full Facility Rental (CALL to BOOK) *Full Facility Rental (CALL to BOOK)*" at bounding box center [481, 269] width 107 height 378
click at [477, 207] on div at bounding box center [397, 189] width 795 height 378
click at [476, 207] on span "*Cage 3 66'x14' (Slo-Pitch)*" at bounding box center [466, 204] width 76 height 6
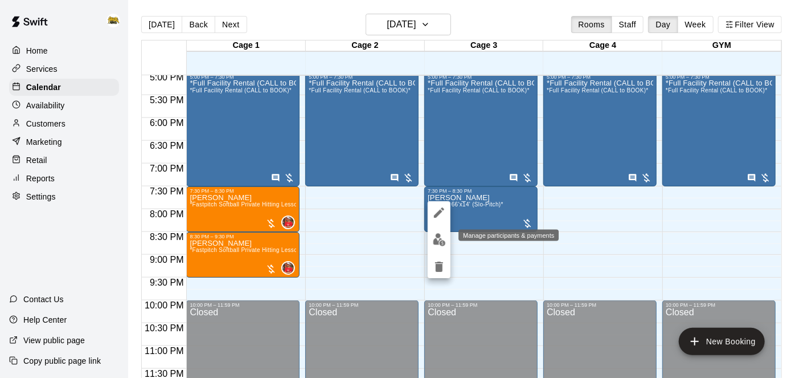
click at [440, 240] on img "edit" at bounding box center [439, 239] width 13 height 13
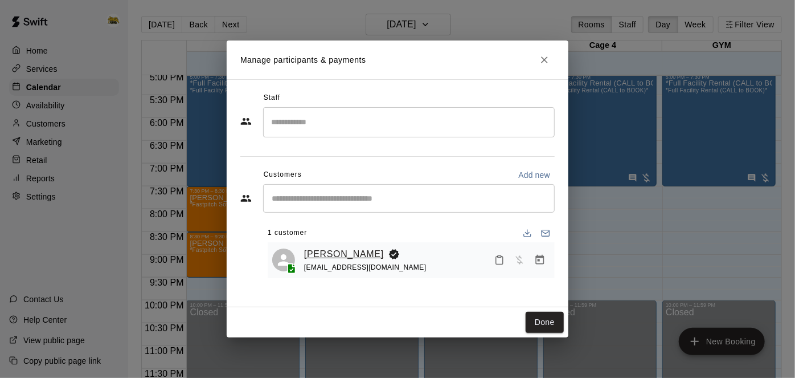
click at [359, 253] on link "[PERSON_NAME]" at bounding box center [344, 254] width 80 height 15
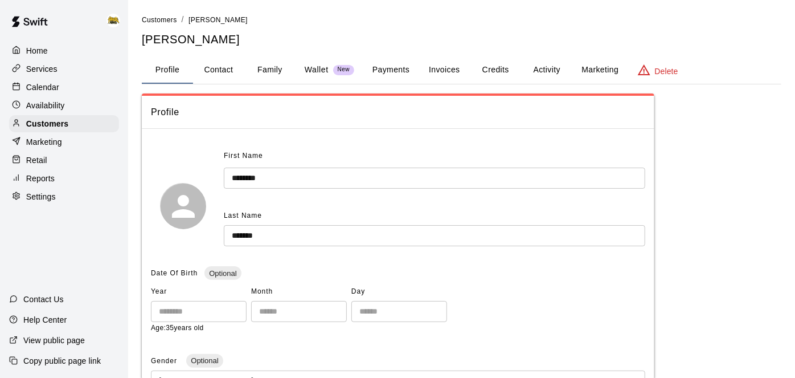
click at [536, 73] on button "Activity" at bounding box center [546, 69] width 51 height 27
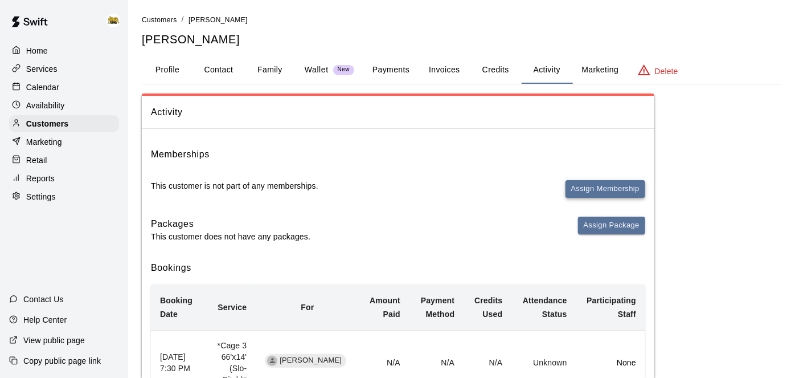
click at [576, 186] on button "Assign Membership" at bounding box center [606, 189] width 80 height 18
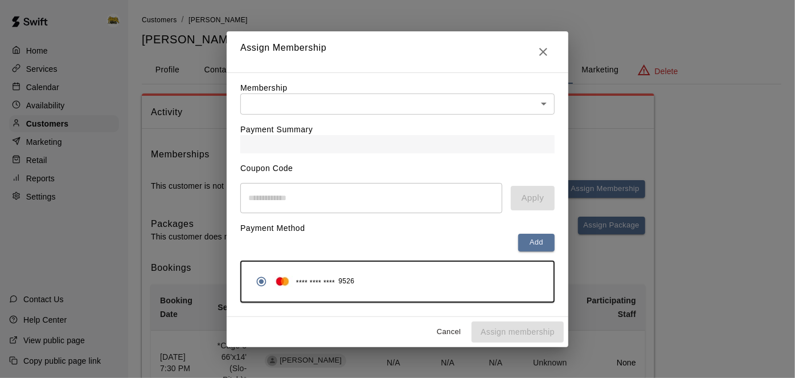
click at [538, 108] on body "Home Services Calendar Availability Customers Marketing Retail Reports Settings…" at bounding box center [397, 327] width 795 height 654
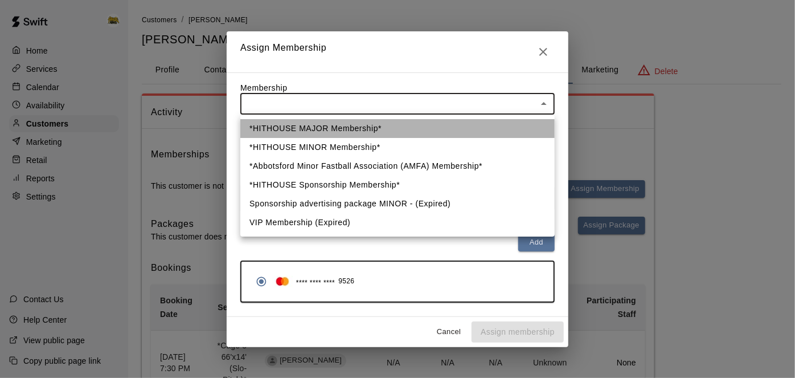
click at [419, 128] on li "*HITHOUSE MAJOR Membership*" at bounding box center [397, 128] width 315 height 19
type input "**********"
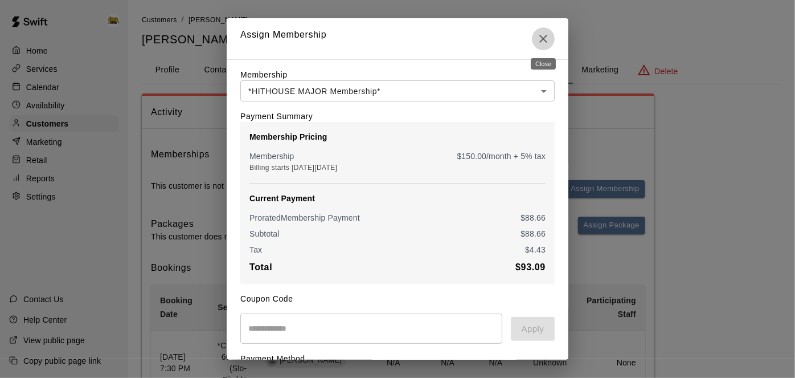
click at [544, 41] on icon "Close" at bounding box center [544, 39] width 14 height 14
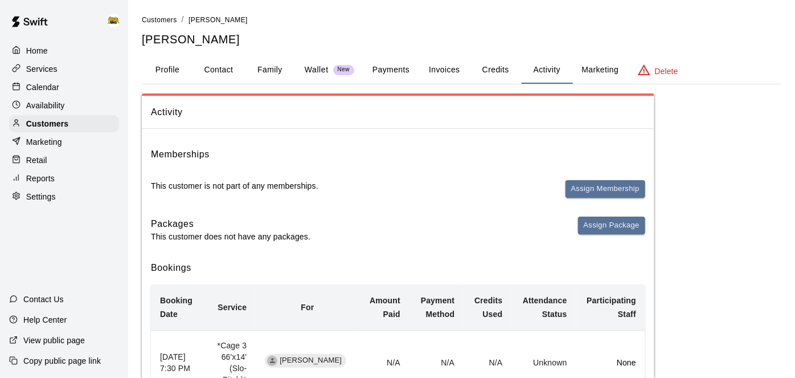
click at [46, 53] on p "Home" at bounding box center [37, 50] width 22 height 11
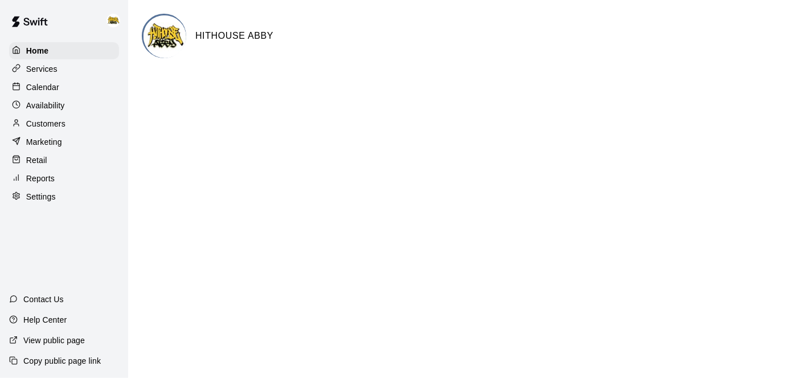
click at [62, 93] on div "Calendar" at bounding box center [64, 87] width 110 height 17
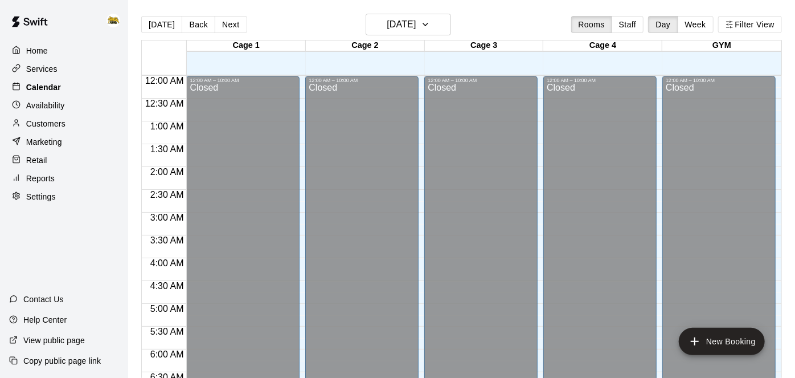
scroll to position [740, 0]
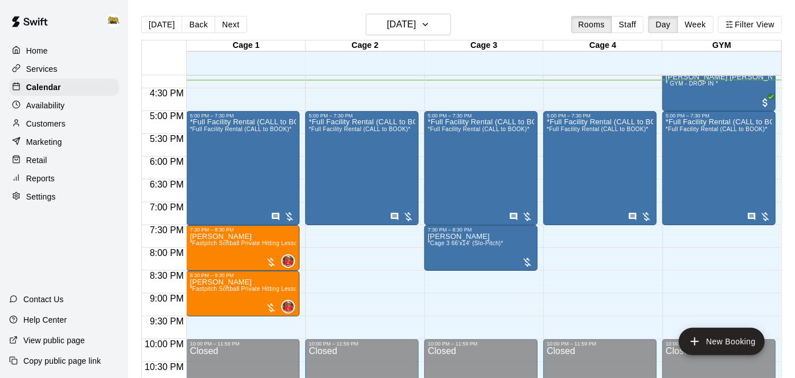
click at [54, 130] on div "Customers" at bounding box center [64, 123] width 110 height 17
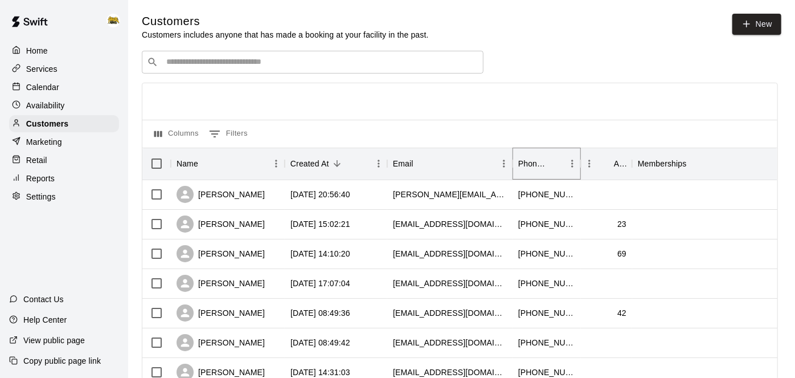
click at [554, 163] on icon "Sort" at bounding box center [556, 163] width 10 height 10
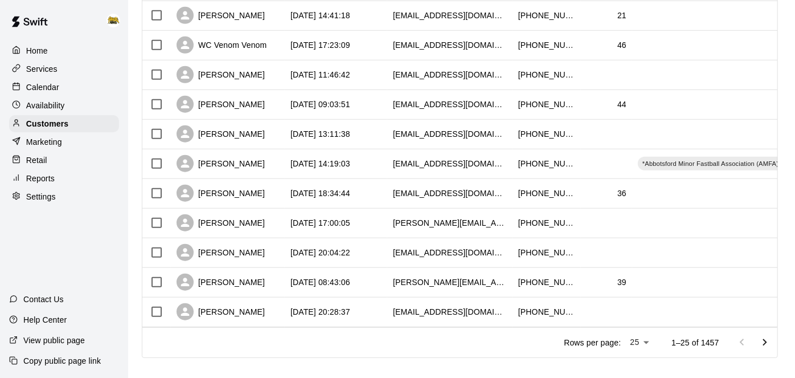
scroll to position [595, 0]
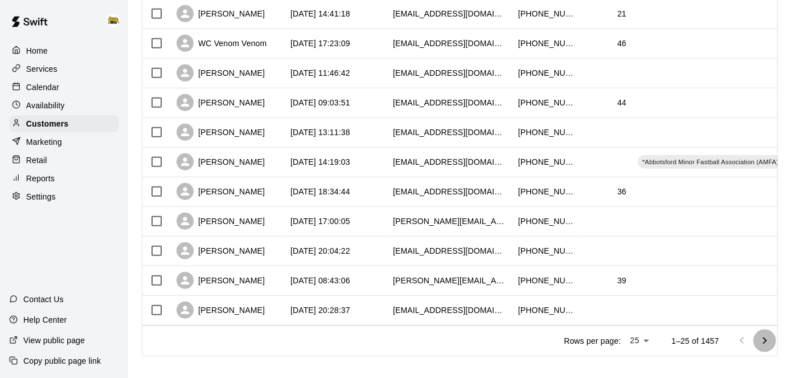
click at [765, 342] on icon "Go to next page" at bounding box center [765, 340] width 4 height 7
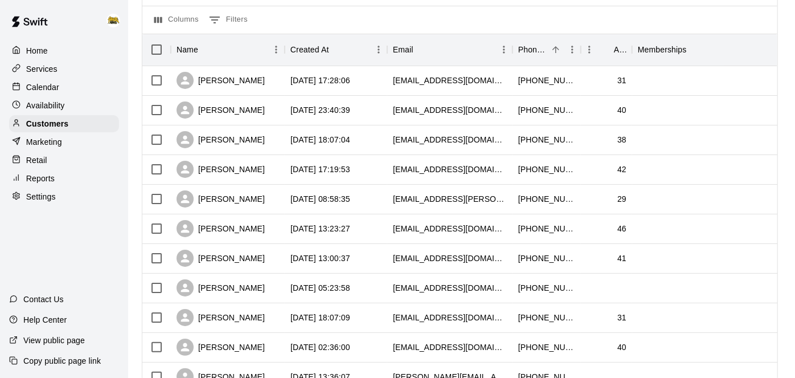
scroll to position [0, 0]
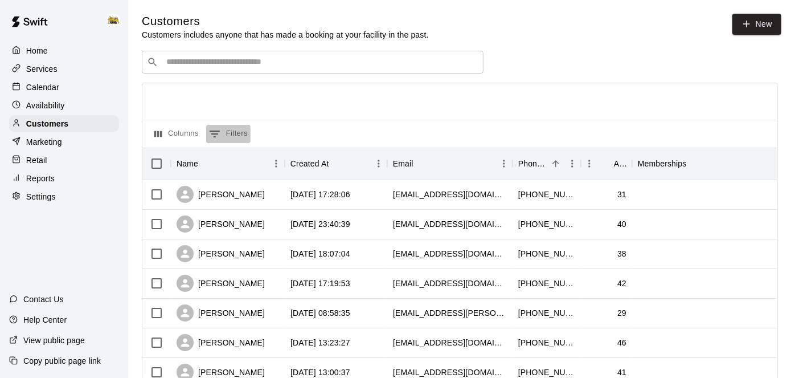
click at [224, 138] on button "0 Filters" at bounding box center [228, 134] width 44 height 18
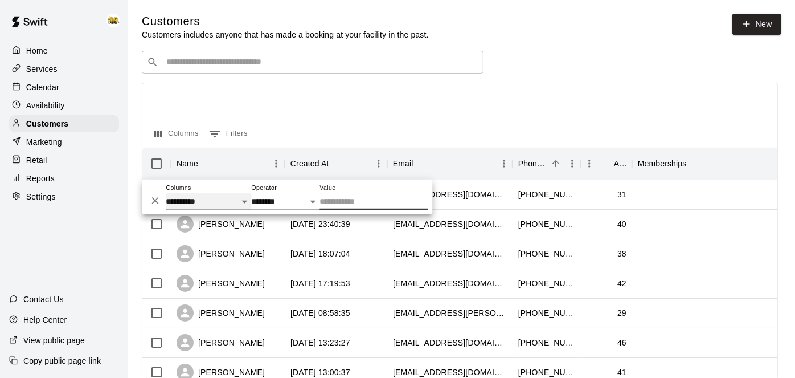
click at [246, 202] on select "**********" at bounding box center [208, 201] width 85 height 17
select select "*****"
click at [166, 193] on select "**********" at bounding box center [208, 201] width 85 height 17
click at [315, 202] on select "**********" at bounding box center [285, 201] width 68 height 17
select select "*******"
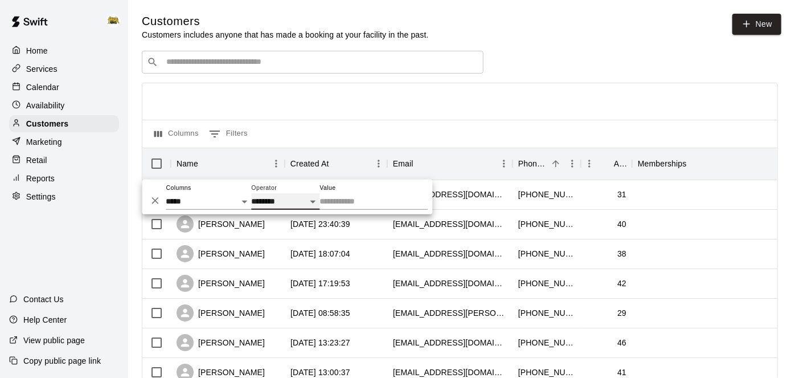
click at [251, 193] on select "**********" at bounding box center [285, 201] width 68 height 17
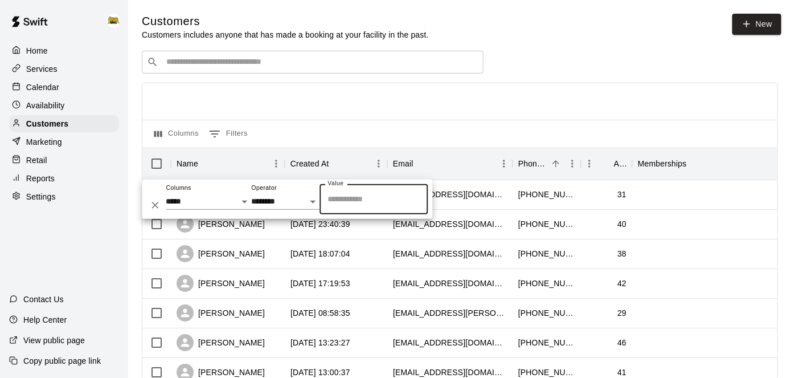
click at [354, 198] on input "Value" at bounding box center [374, 199] width 98 height 20
type input "****"
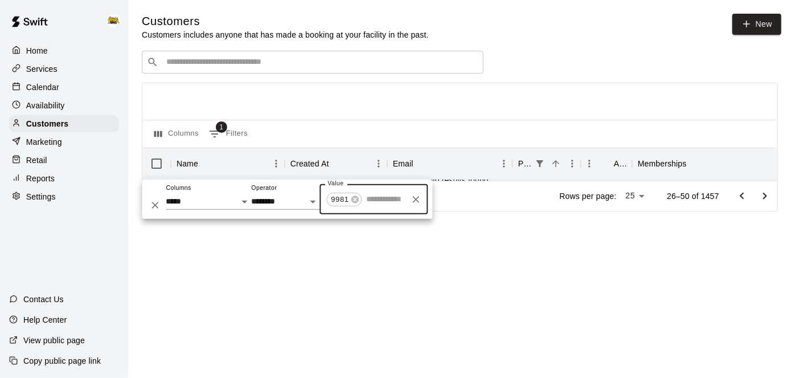
click at [149, 205] on button "Delete" at bounding box center [154, 204] width 17 height 17
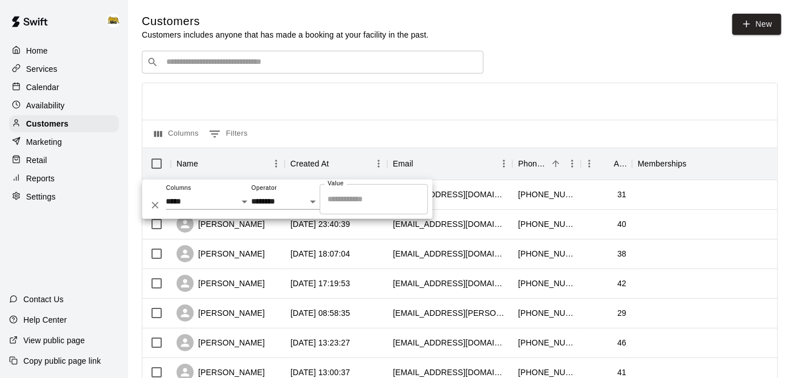
click at [354, 203] on input "Value" at bounding box center [374, 199] width 98 height 20
type input "****"
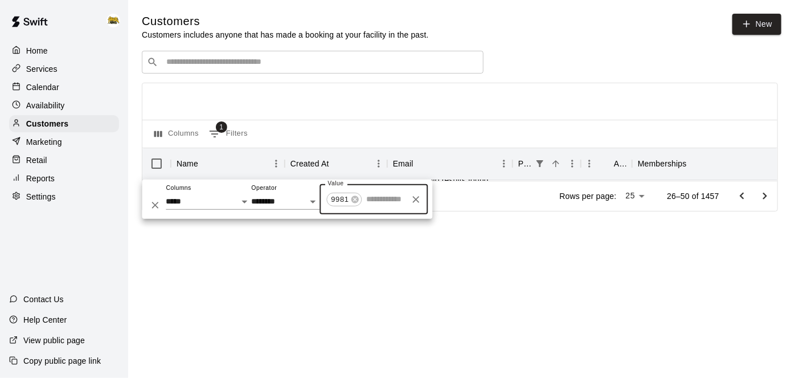
click at [156, 205] on icon "Delete" at bounding box center [155, 205] width 7 height 7
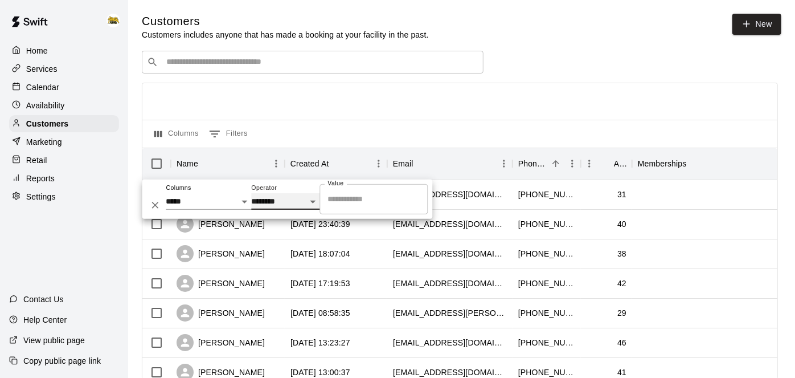
click at [317, 201] on select "**********" at bounding box center [285, 201] width 68 height 17
select select "********"
click at [251, 193] on select "**********" at bounding box center [285, 201] width 68 height 17
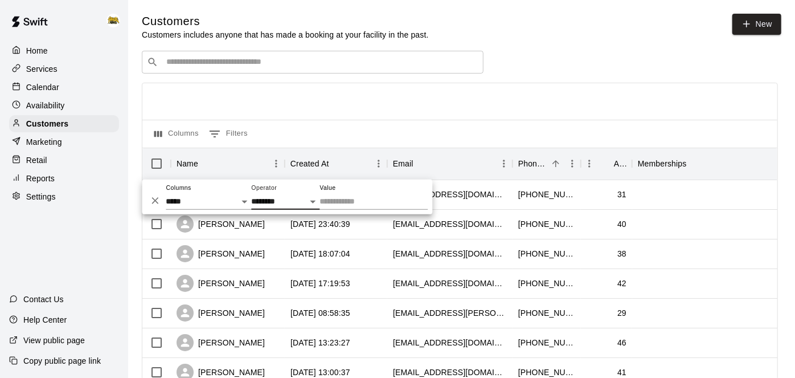
click at [342, 205] on input "Value" at bounding box center [374, 201] width 108 height 17
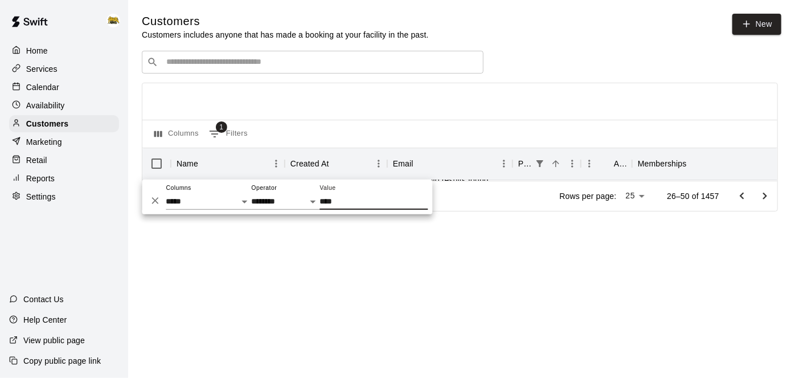
type input "****"
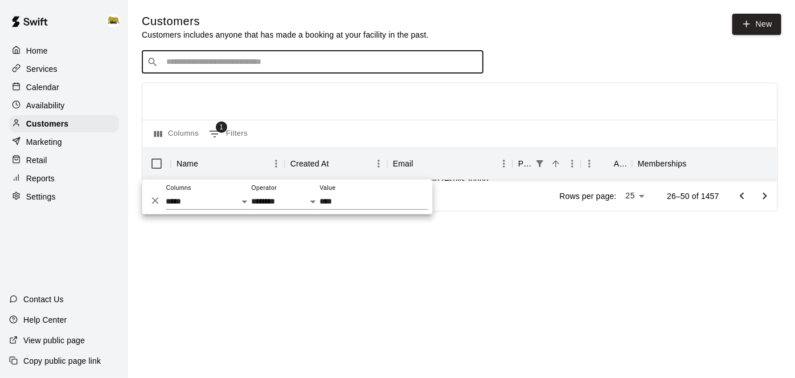
click at [401, 60] on input "Search customers by name or email" at bounding box center [321, 61] width 316 height 11
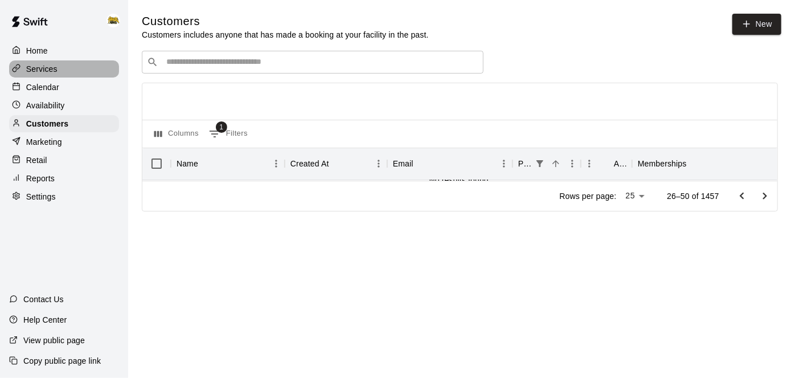
click at [49, 61] on div "Services" at bounding box center [64, 68] width 110 height 17
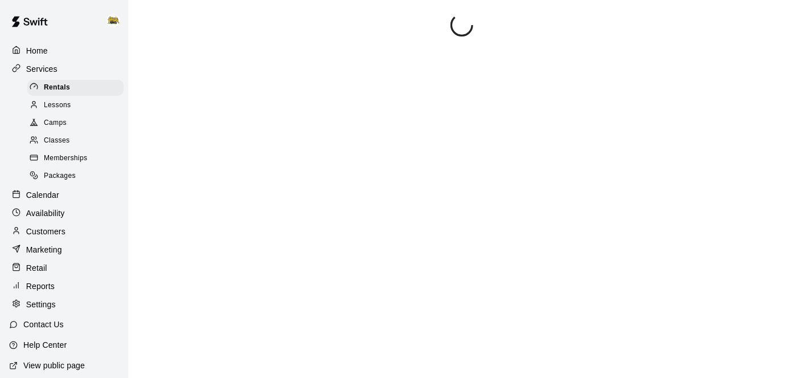
click at [45, 51] on p "Home" at bounding box center [37, 50] width 22 height 11
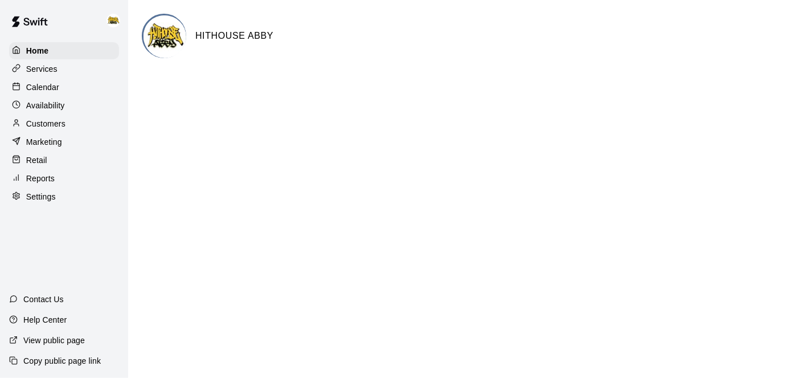
click at [70, 87] on div "Calendar" at bounding box center [64, 87] width 110 height 17
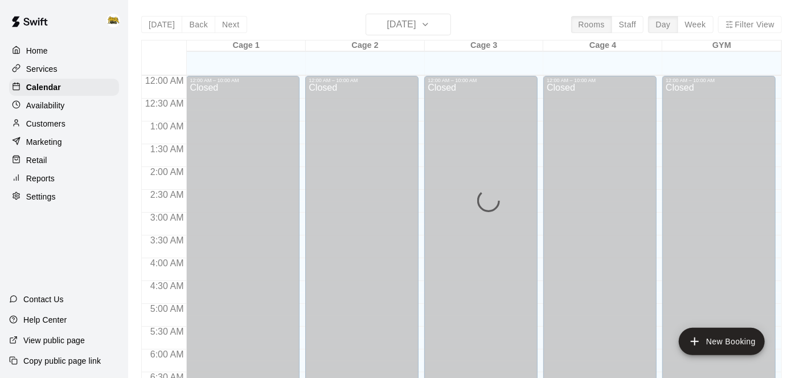
scroll to position [744, 0]
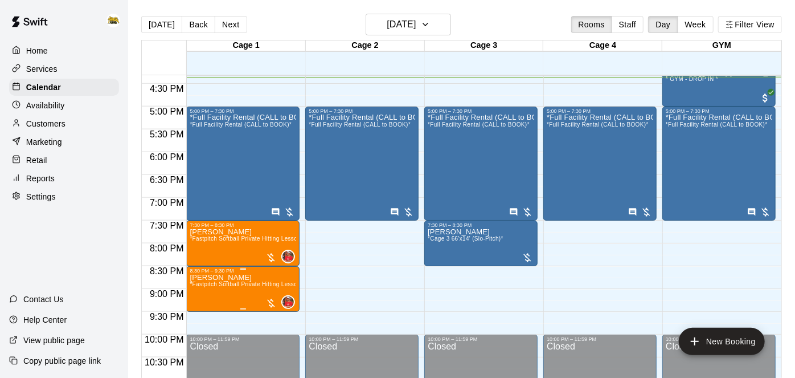
click at [226, 284] on span "*Fastpitch Softball Private Hitting Lesson*" at bounding box center [246, 284] width 113 height 6
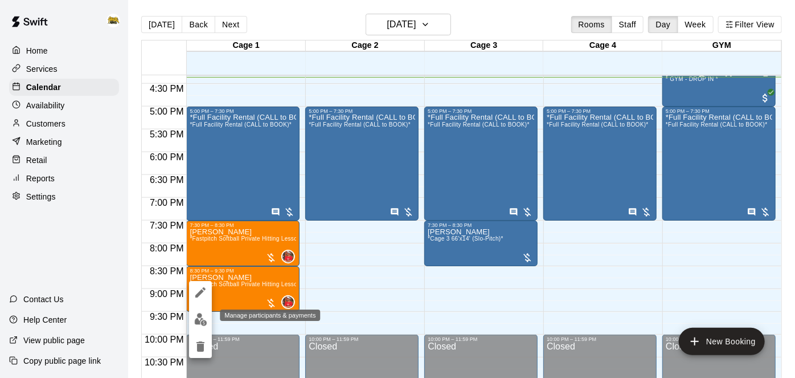
click at [201, 320] on img "edit" at bounding box center [200, 319] width 13 height 13
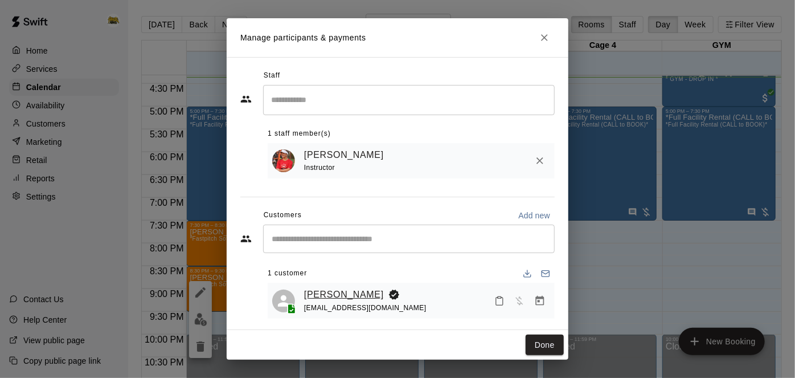
click at [344, 292] on link "[PERSON_NAME]" at bounding box center [344, 294] width 80 height 15
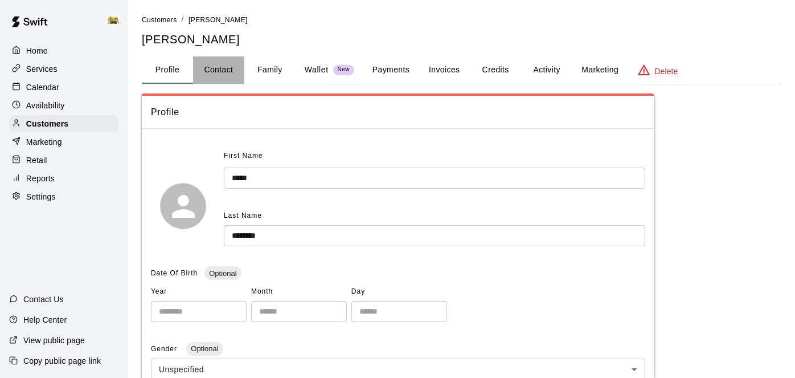
click at [223, 67] on button "Contact" at bounding box center [218, 69] width 51 height 27
select select "**"
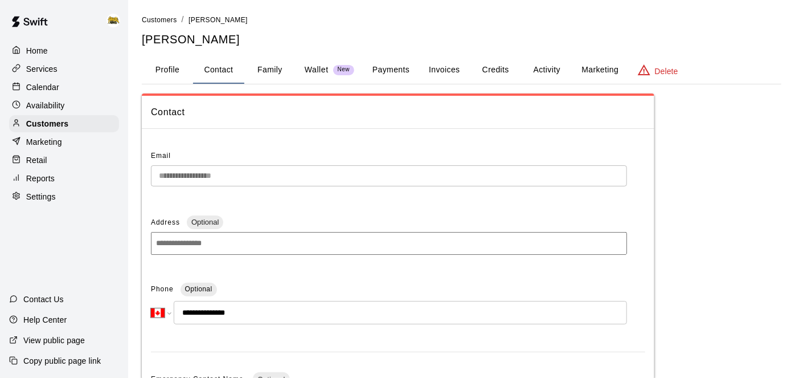
click at [272, 67] on button "Family" at bounding box center [269, 69] width 51 height 27
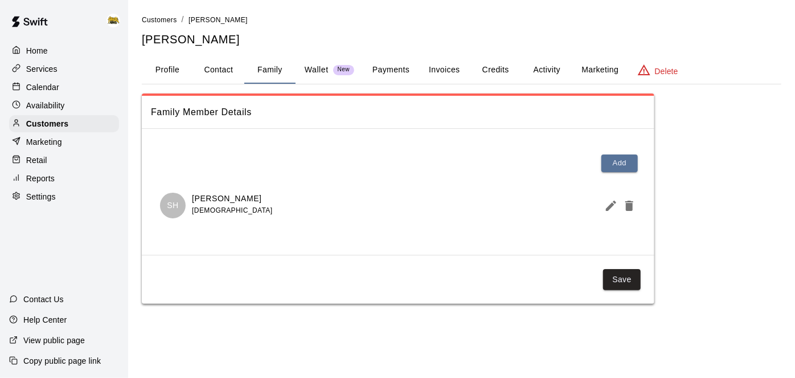
click at [390, 70] on button "Payments" at bounding box center [391, 69] width 55 height 27
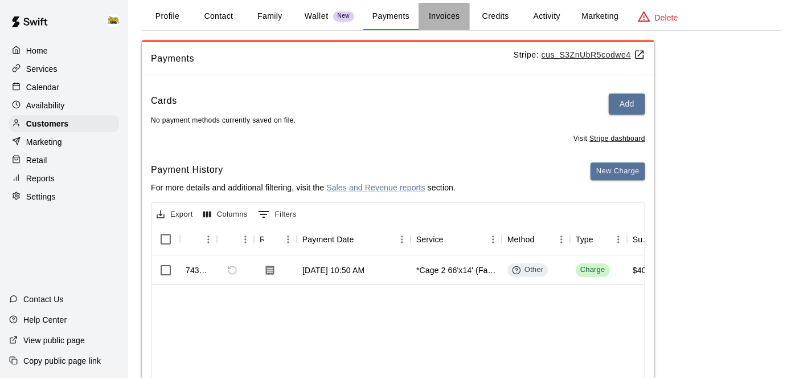
click at [460, 15] on button "Invoices" at bounding box center [444, 16] width 51 height 27
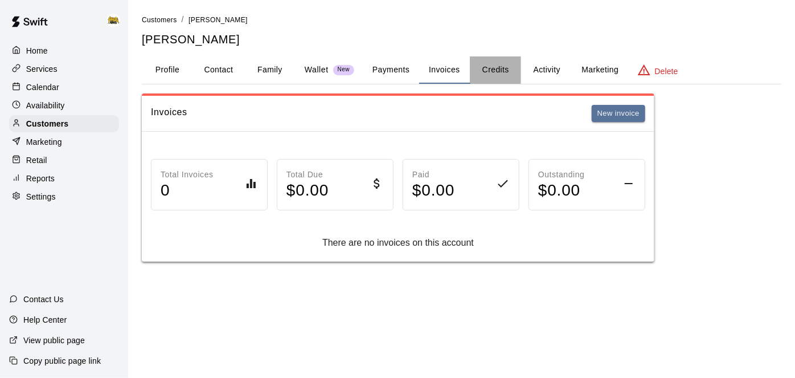
click at [489, 70] on button "Credits" at bounding box center [495, 69] width 51 height 27
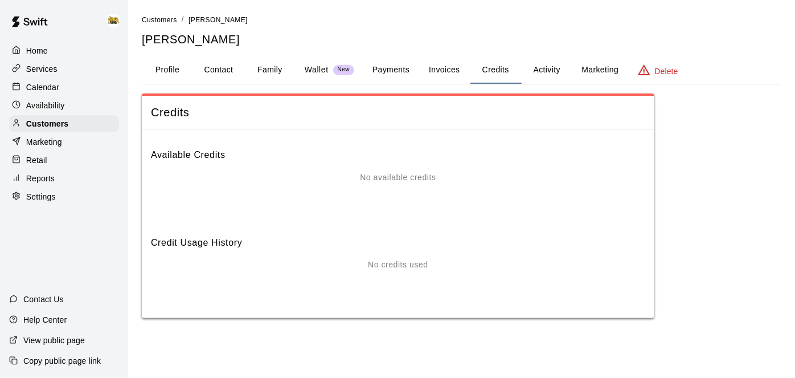
click at [534, 70] on button "Activity" at bounding box center [546, 69] width 51 height 27
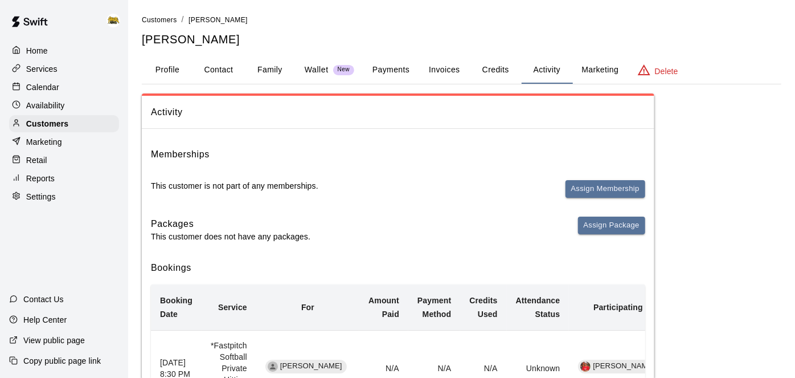
click at [210, 87] on div "Customers / Shoko Hasegawa Shoko Hasegawa Profile Contact Family Wallet New Pay…" at bounding box center [462, 264] width 640 height 500
click at [267, 65] on button "Family" at bounding box center [269, 69] width 51 height 27
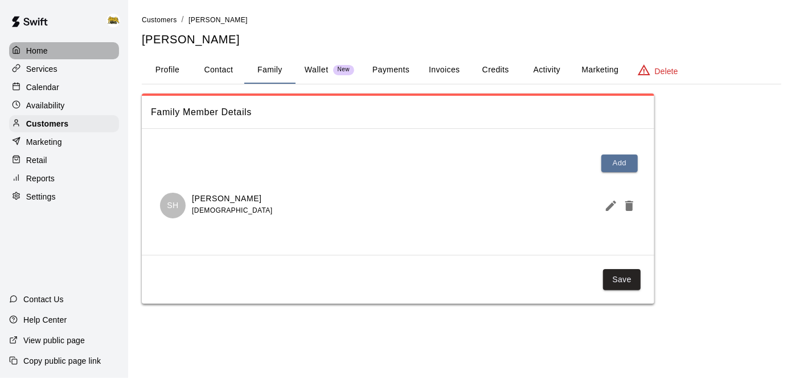
click at [45, 50] on p "Home" at bounding box center [37, 50] width 22 height 11
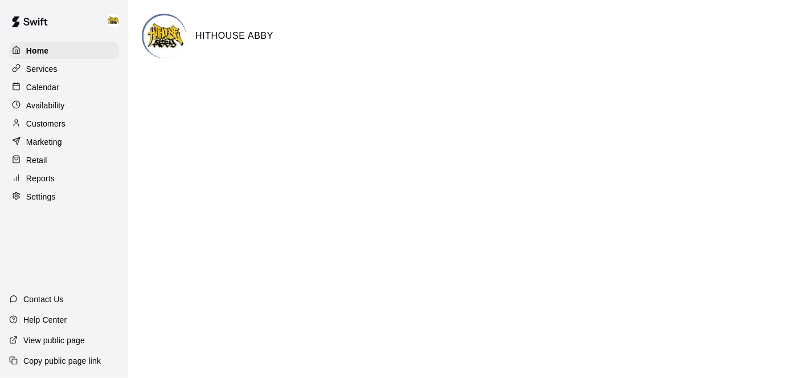
click at [58, 89] on p "Calendar" at bounding box center [42, 86] width 33 height 11
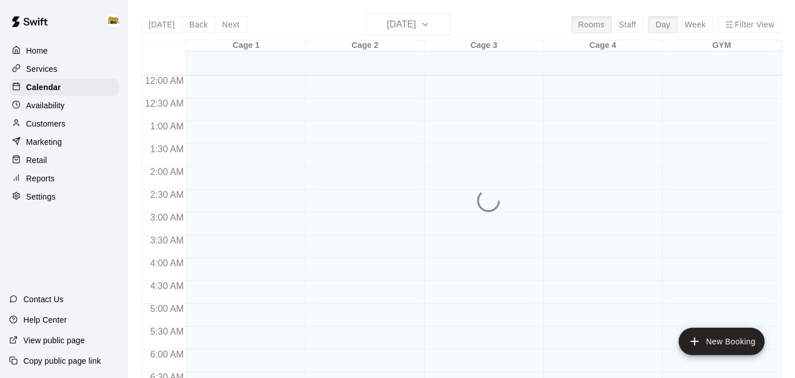
scroll to position [744, 0]
